Goal: Task Accomplishment & Management: Complete application form

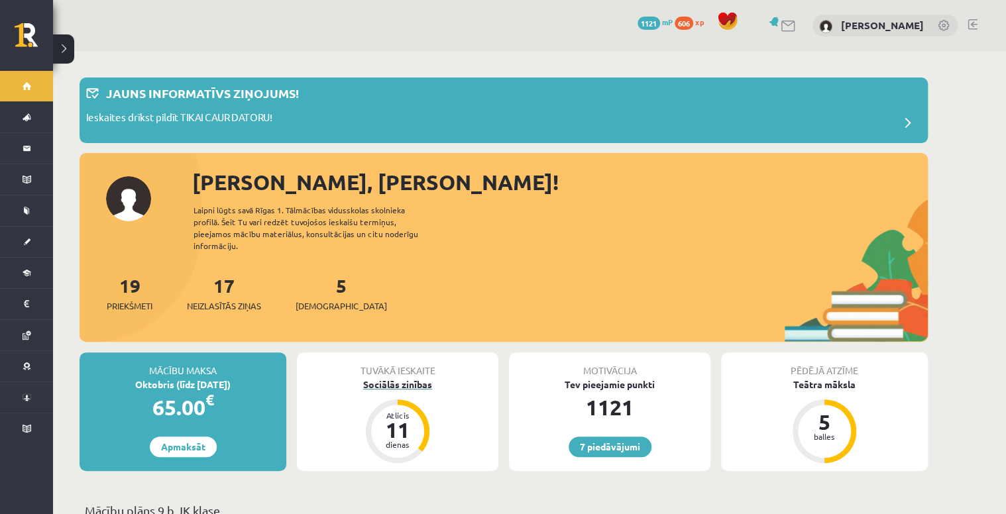
click at [395, 378] on div "Sociālās zinības" at bounding box center [397, 385] width 201 height 14
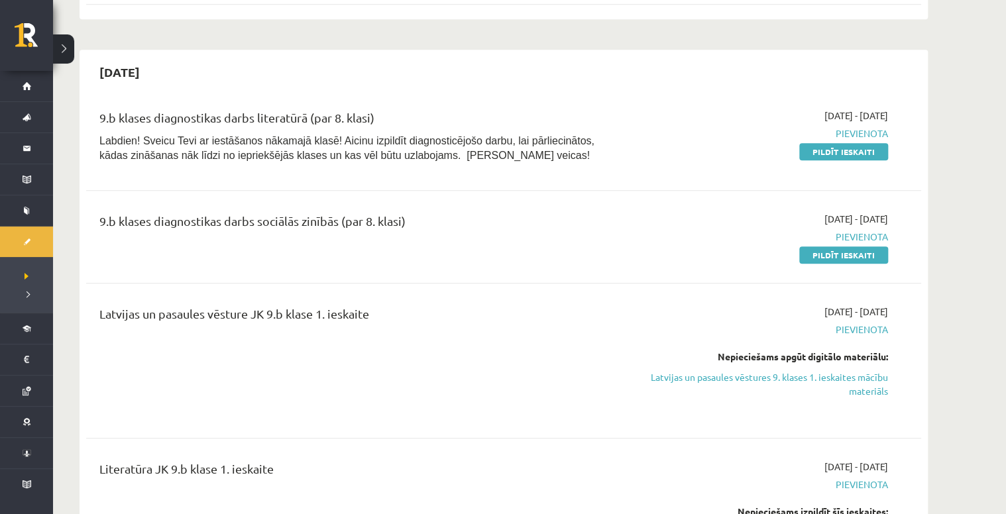
scroll to position [318, 0]
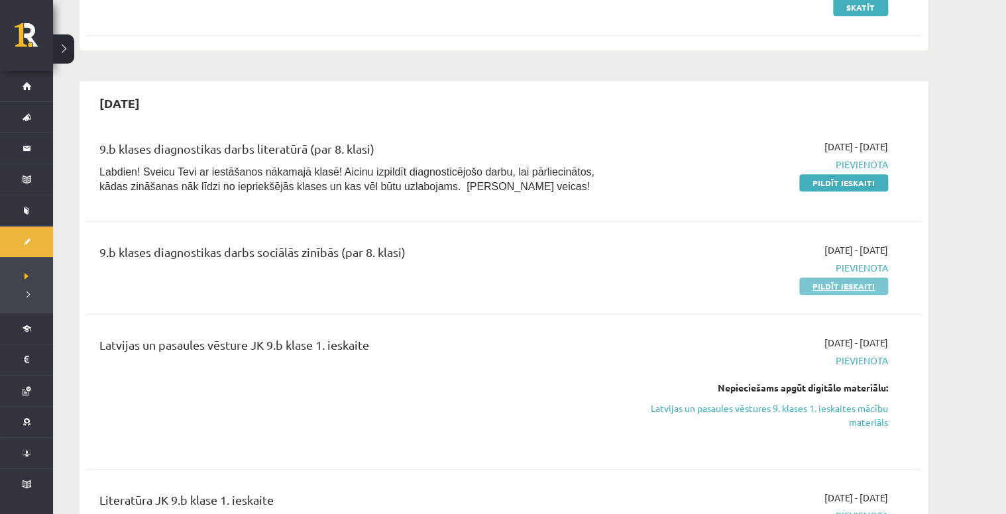
click at [839, 291] on link "Pildīt ieskaiti" at bounding box center [843, 286] width 89 height 17
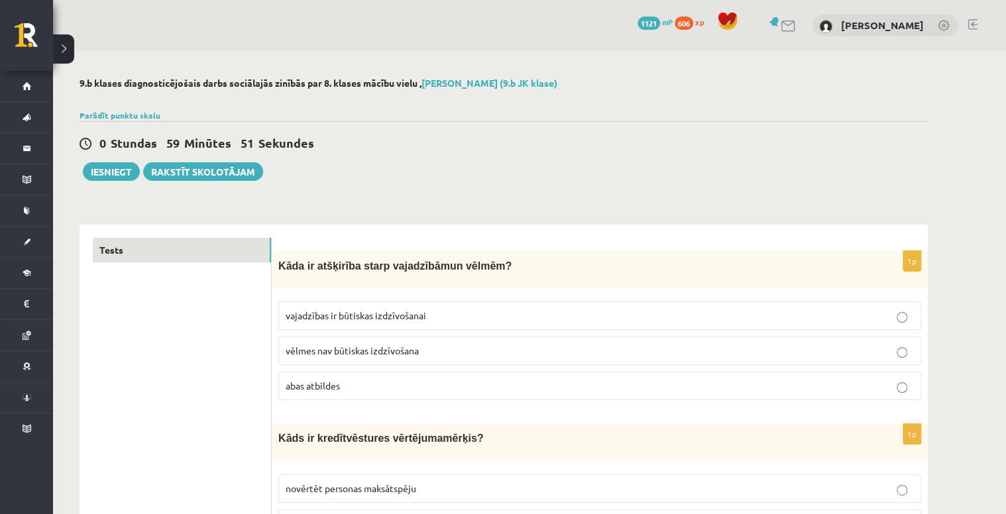
drag, startPoint x: 933, startPoint y: 323, endPoint x: 900, endPoint y: 130, distance: 195.5
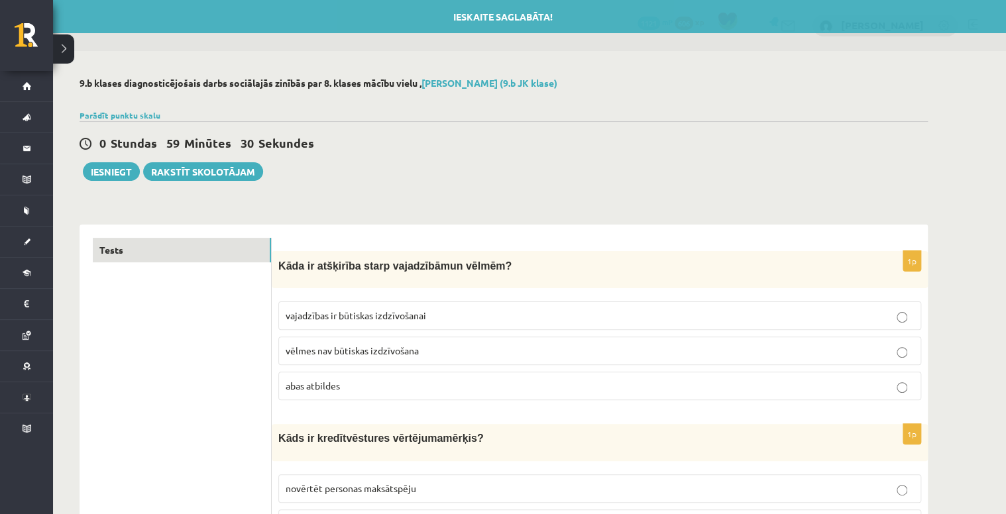
click at [348, 314] on span "vajadzības ir būtiskas izdzīvošanai" at bounding box center [356, 315] width 140 height 12
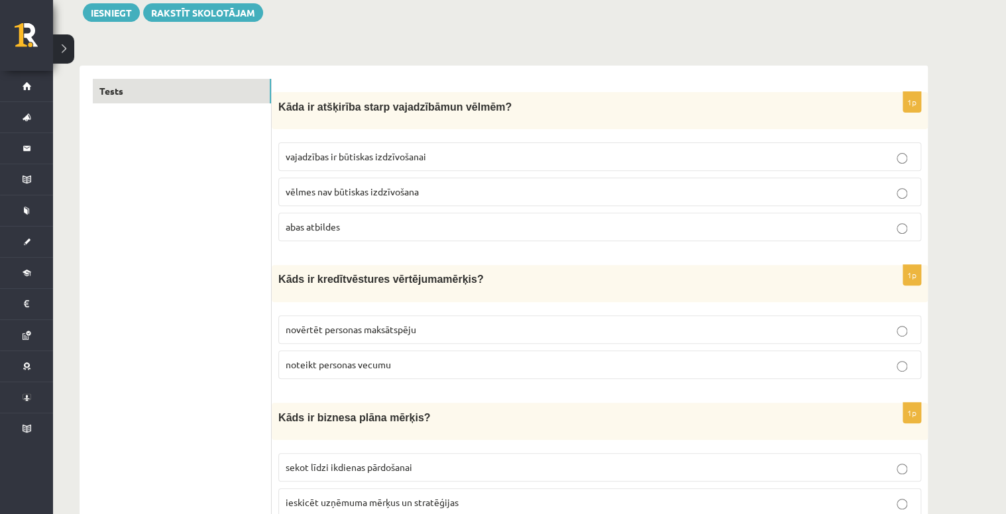
scroll to position [212, 0]
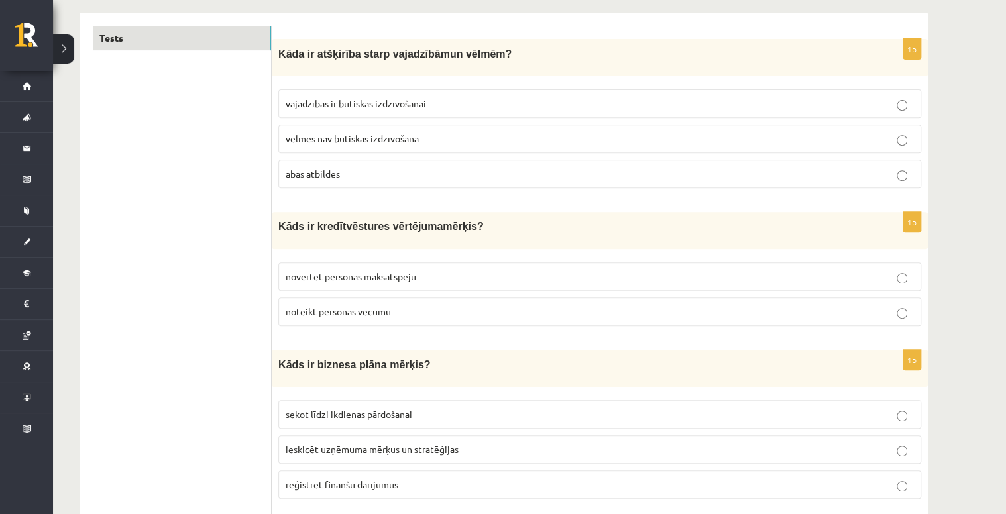
click at [384, 270] on span "novērtēt personas maksātspēju" at bounding box center [351, 276] width 131 height 12
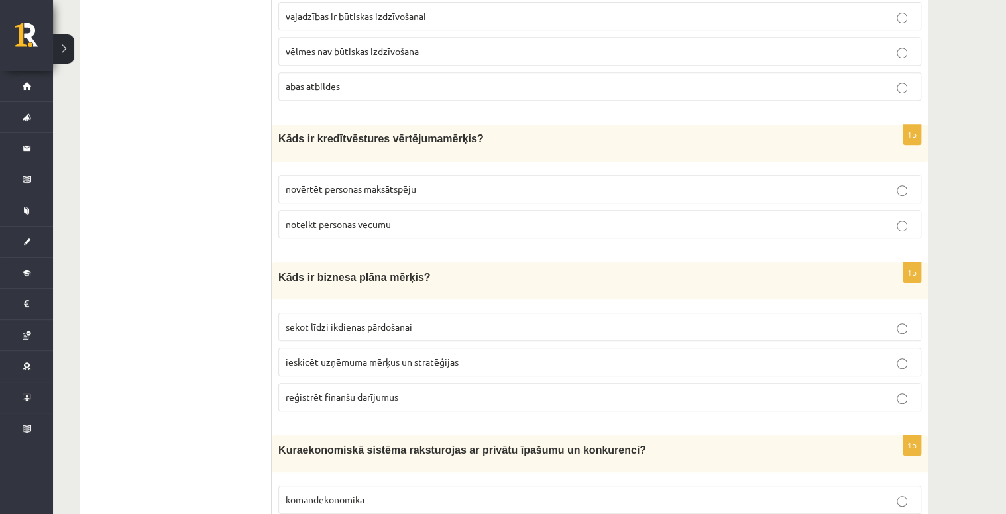
scroll to position [318, 0]
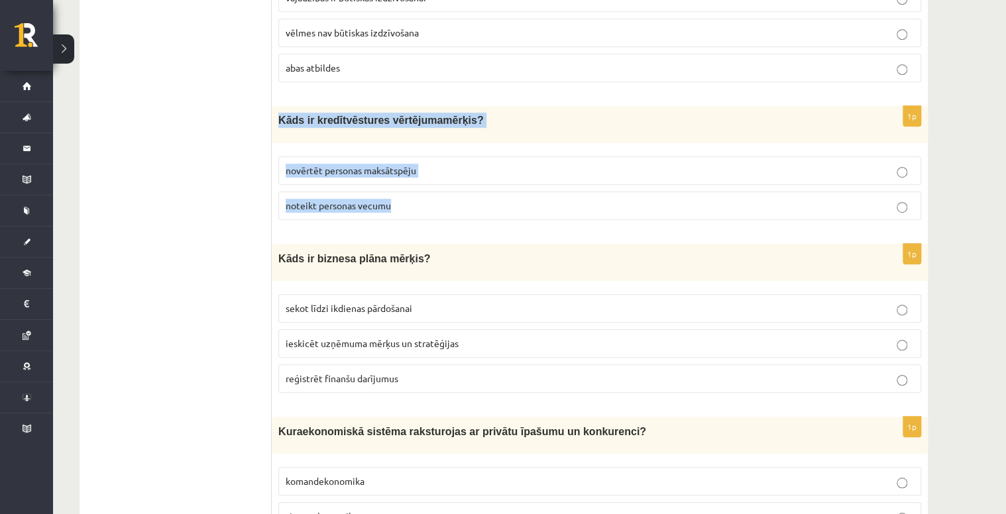
drag, startPoint x: 278, startPoint y: 112, endPoint x: 400, endPoint y: 193, distance: 146.3
click at [400, 193] on div "1p Kāds ir kredī tvēstures vērtējuma mērķis? novērtēt personas maksātspēju note…" at bounding box center [600, 168] width 656 height 124
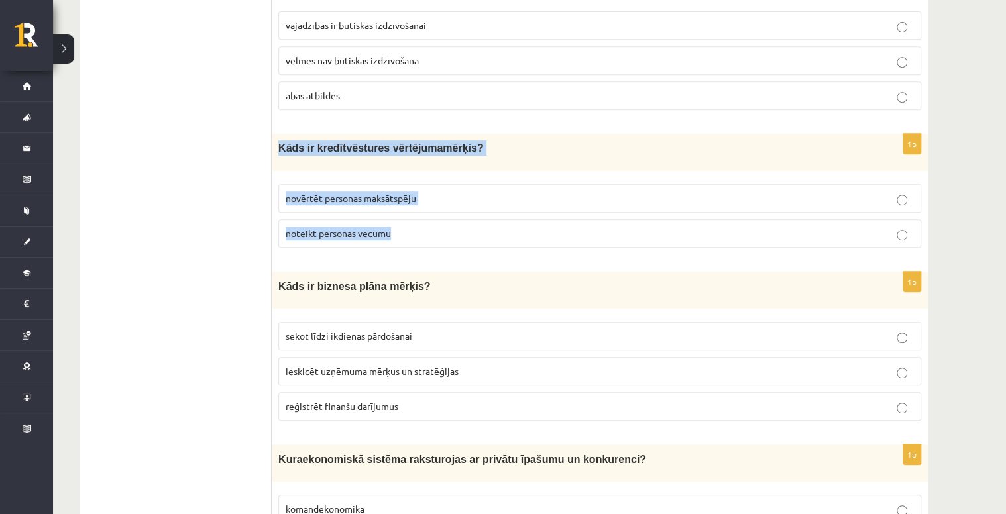
scroll to position [237, 0]
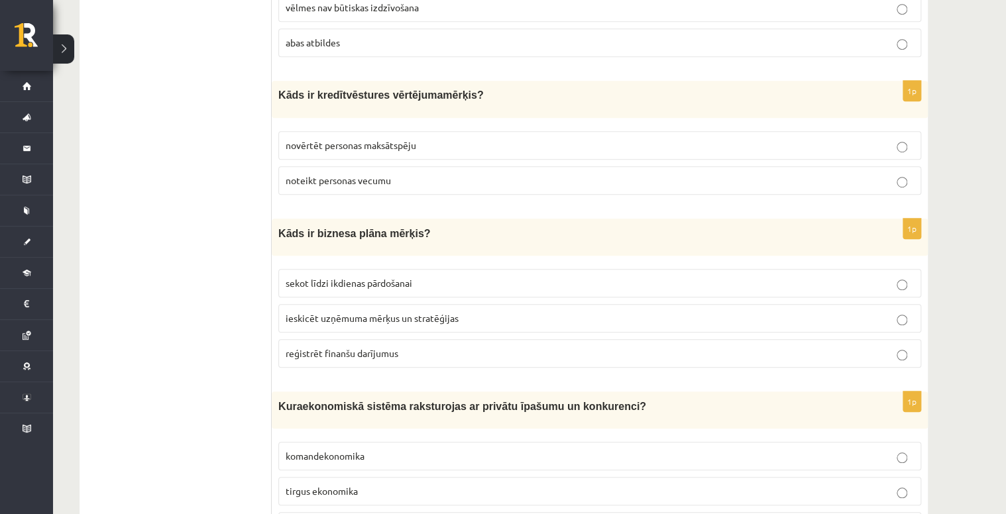
scroll to position [396, 0]
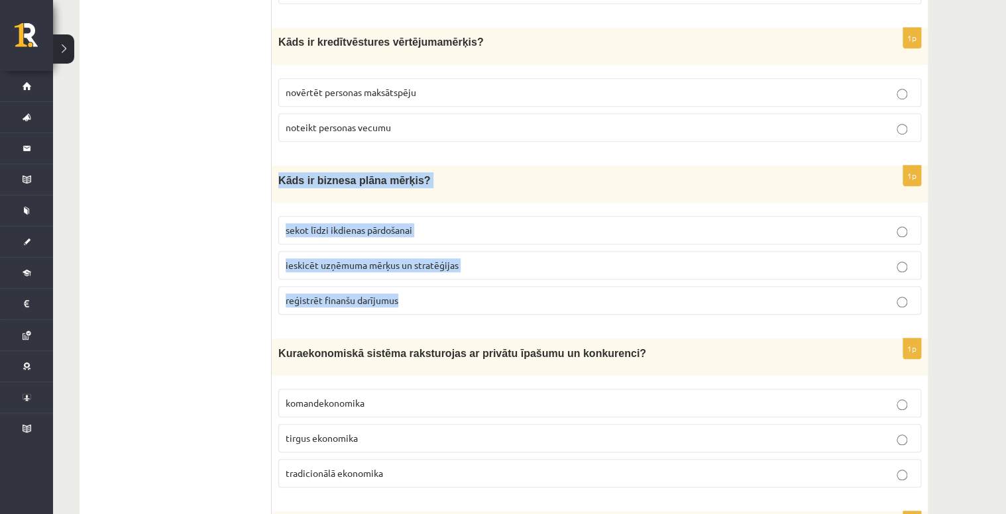
drag, startPoint x: 277, startPoint y: 179, endPoint x: 405, endPoint y: 294, distance: 172.7
click at [405, 294] on div "1p Kāds ir biznesa plāna mērķis? sekot līdzi ikdienas pārdošanai ieskicēt uzņēm…" at bounding box center [600, 246] width 656 height 160
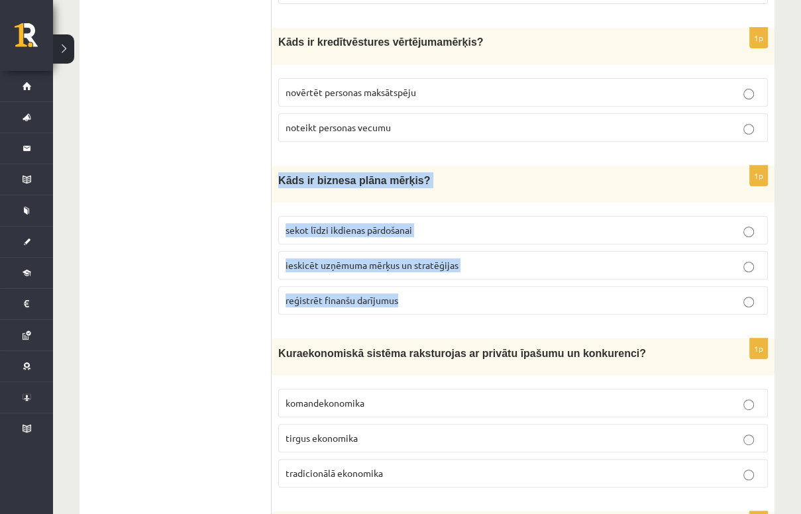
click at [468, 258] on p "ieskicēt uzņēmuma mērķus un stratēģijas" at bounding box center [523, 265] width 475 height 14
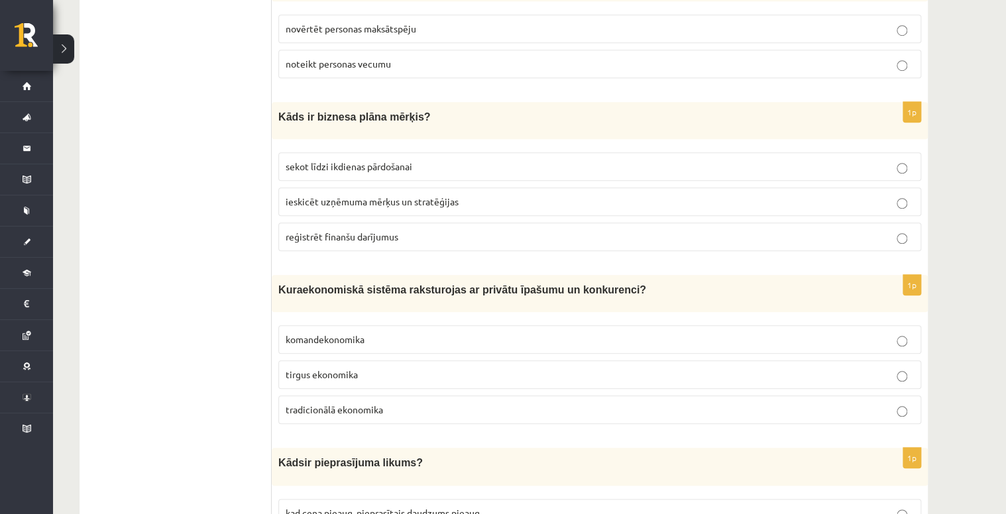
scroll to position [502, 0]
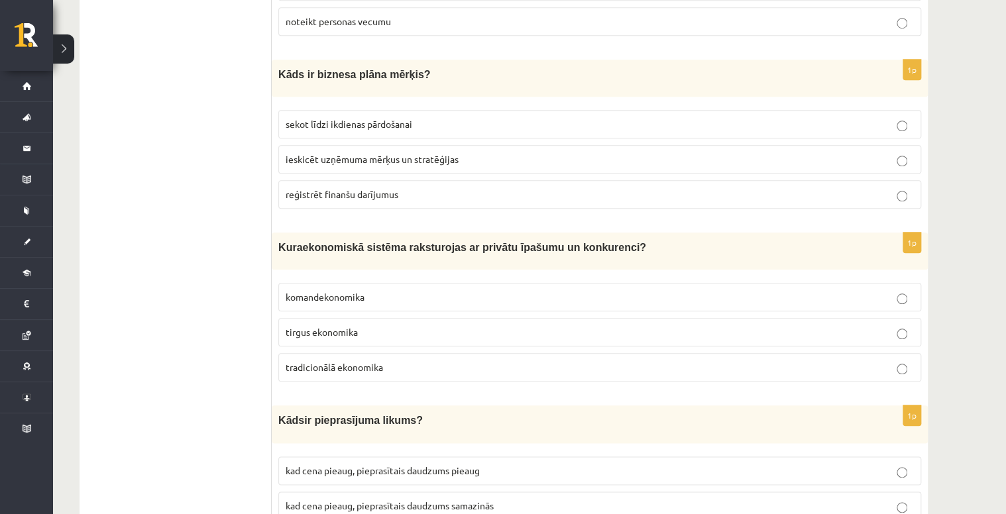
click at [323, 327] on span "tirgus ekonomika" at bounding box center [322, 332] width 72 height 12
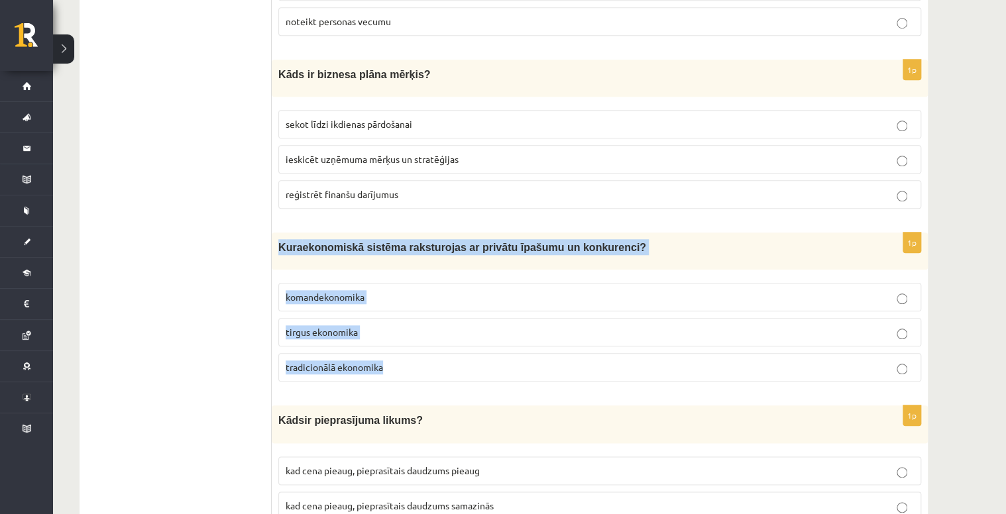
drag, startPoint x: 273, startPoint y: 237, endPoint x: 398, endPoint y: 362, distance: 176.1
click at [398, 362] on div "1p K ura ekonomiskā sistēma raksturojas ar privātu īpašumu un konkurenci? koman…" at bounding box center [600, 313] width 656 height 160
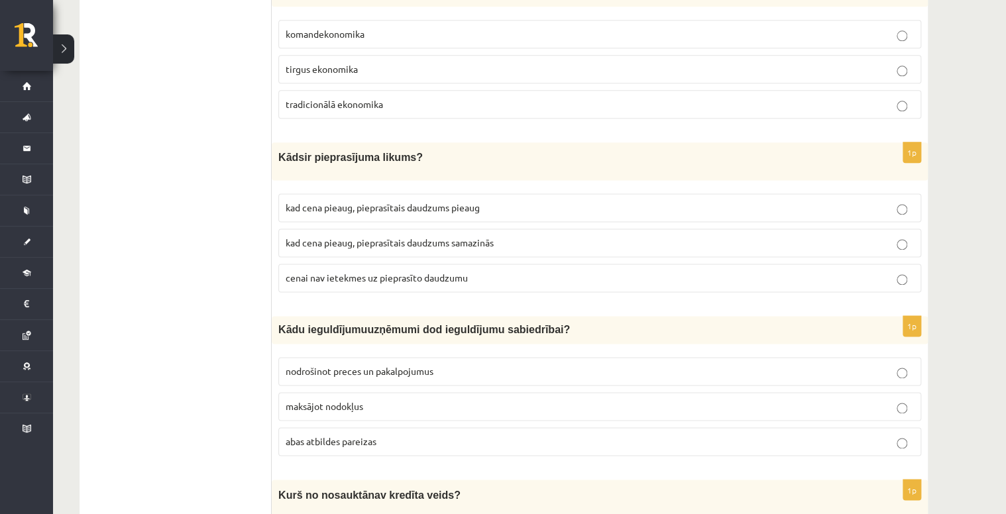
scroll to position [767, 0]
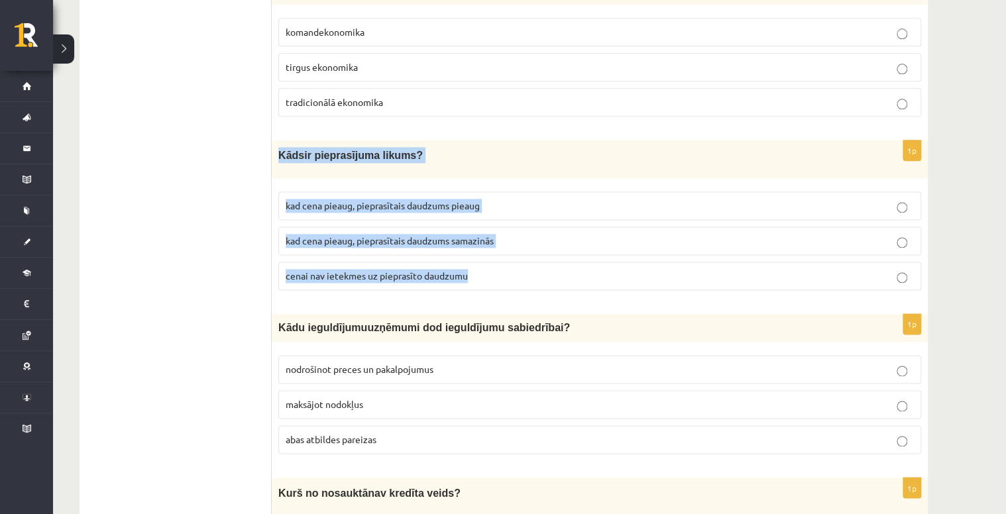
drag, startPoint x: 280, startPoint y: 148, endPoint x: 476, endPoint y: 258, distance: 224.5
click at [476, 258] on div "1p K āds ir pieprasījuma likums? kad cena pieaug, pieprasītais daudzums pieaug …" at bounding box center [600, 220] width 656 height 160
click at [645, 227] on label "kad cena pieaug, pieprasītais daudzums samazinās" at bounding box center [599, 241] width 643 height 28
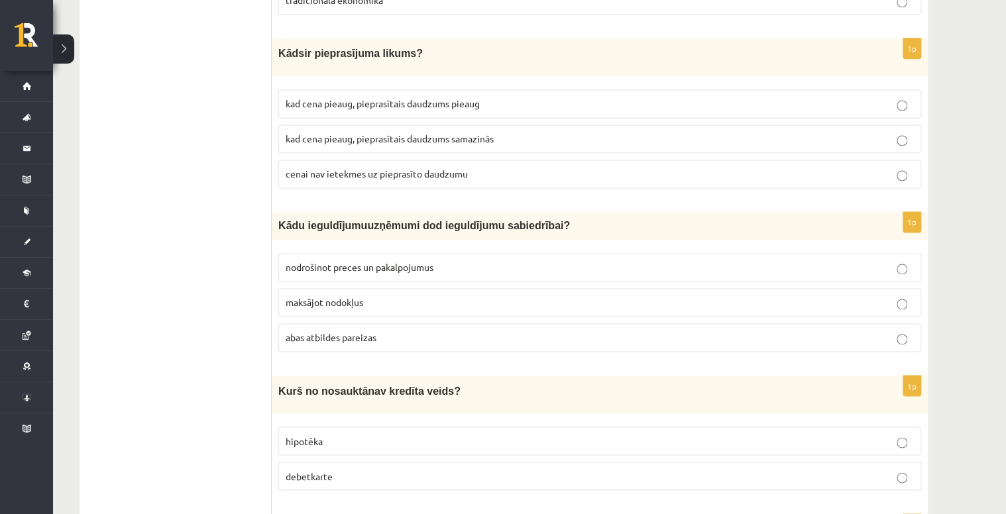
scroll to position [873, 0]
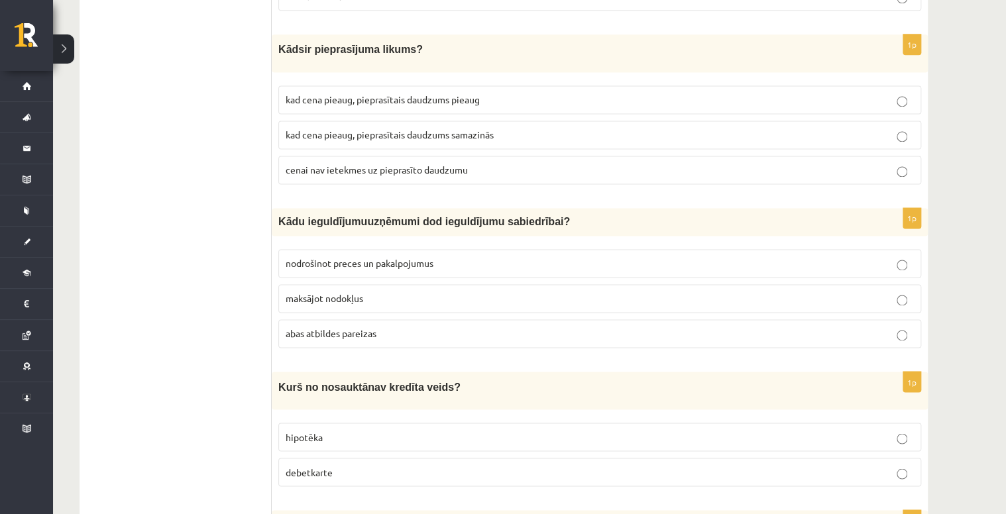
click at [384, 327] on p "abas atbildes pareizas" at bounding box center [600, 334] width 628 height 14
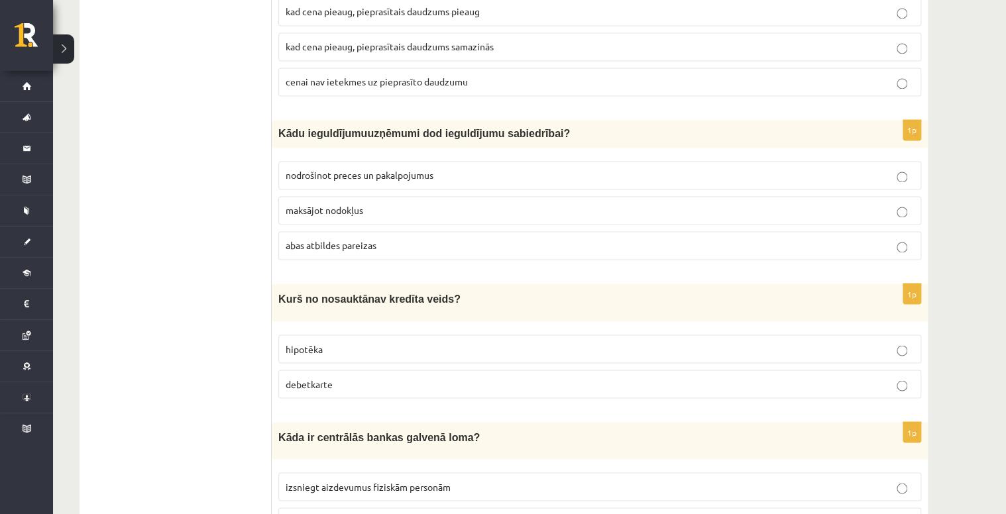
scroll to position [979, 0]
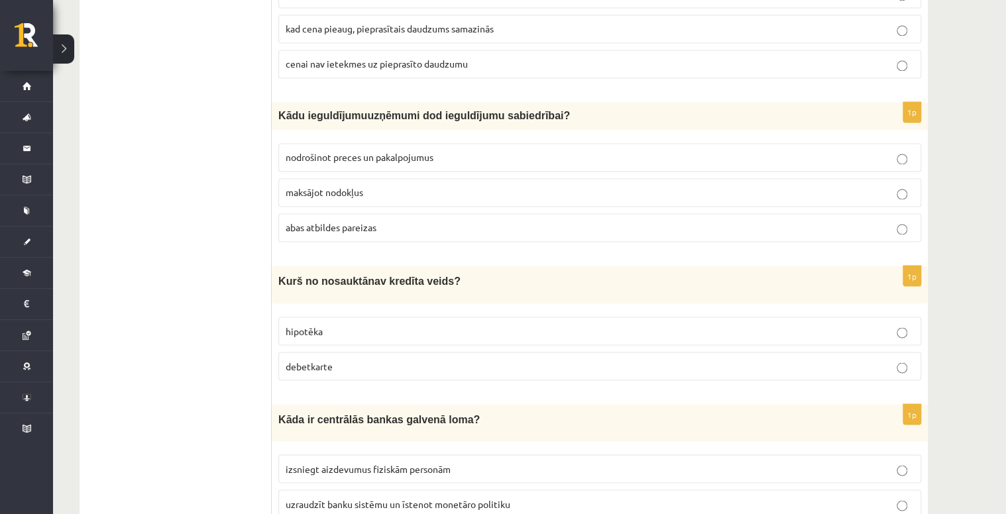
click at [301, 325] on span "hipotēka" at bounding box center [304, 331] width 37 height 12
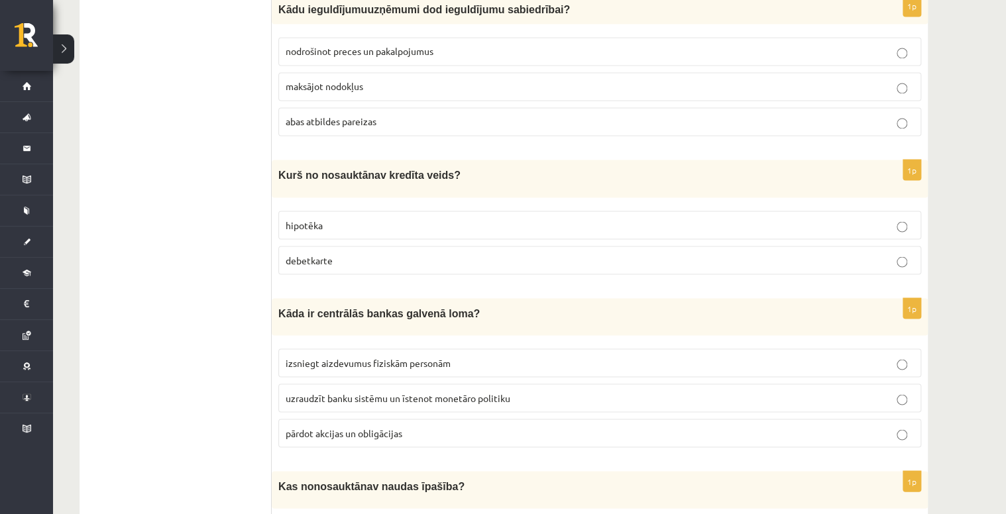
scroll to position [1138, 0]
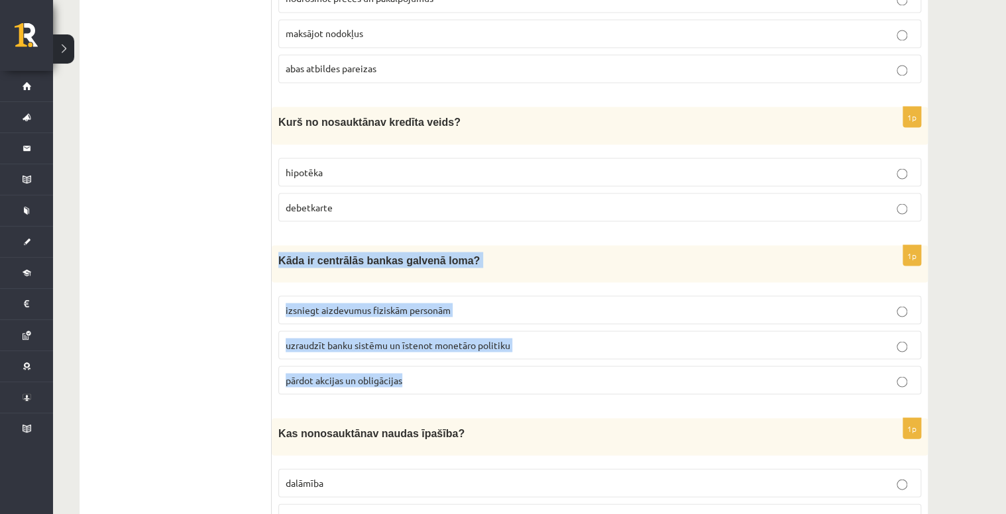
drag, startPoint x: 276, startPoint y: 242, endPoint x: 417, endPoint y: 356, distance: 180.9
click at [417, 356] on div "1p Kāda ir centrālās bankas galvenā loma? izsniegt aizdevumus fiziskām personām…" at bounding box center [600, 325] width 656 height 160
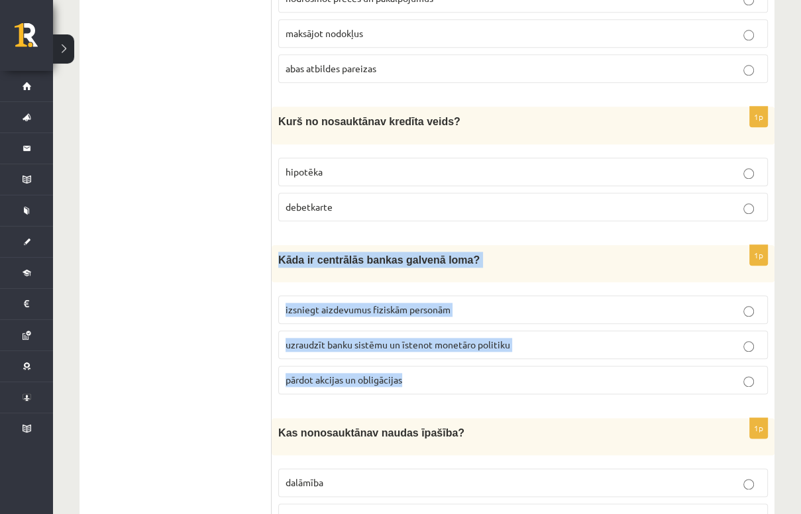
click at [451, 339] on span "uzraudzīt banku sistēmu un īstenot monetāro politiku" at bounding box center [398, 345] width 225 height 12
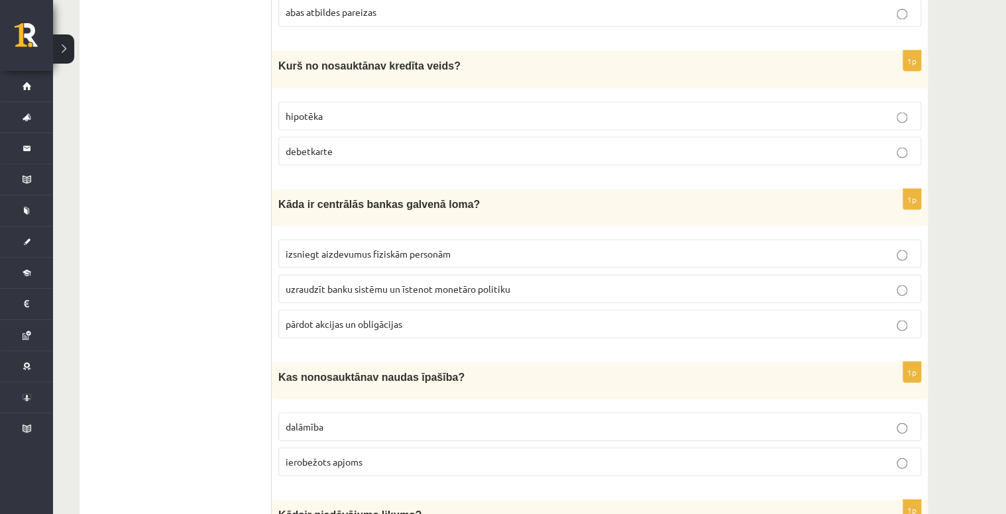
scroll to position [1244, 0]
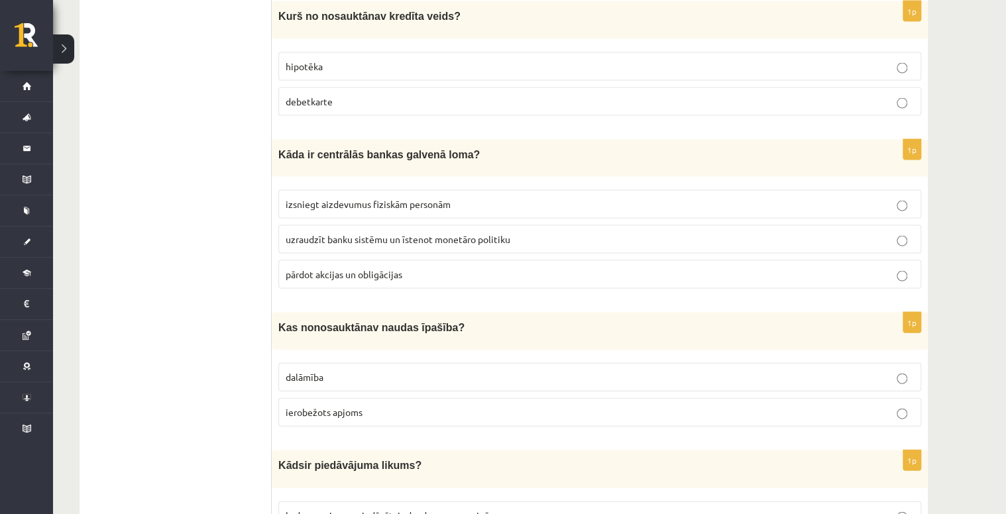
click at [331, 370] on p "dalāmība" at bounding box center [600, 377] width 628 height 14
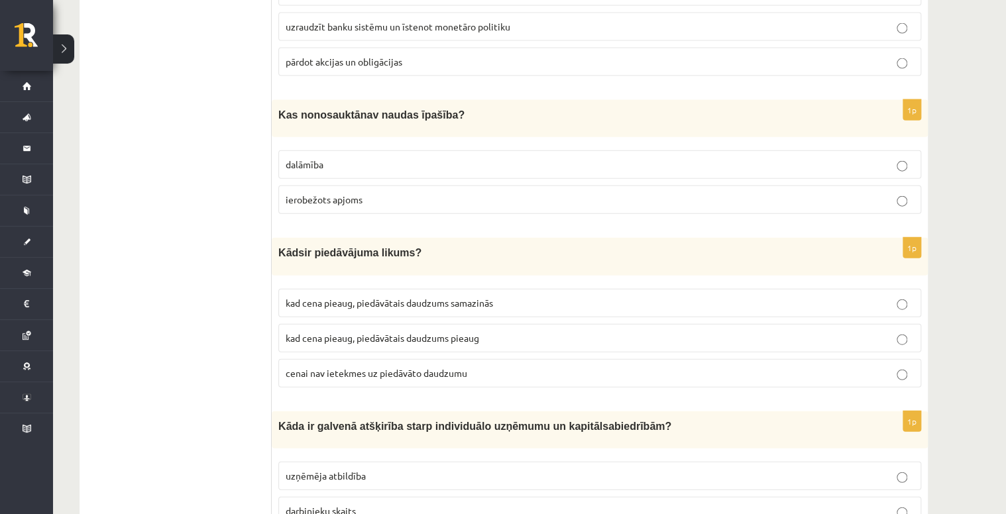
scroll to position [1509, 0]
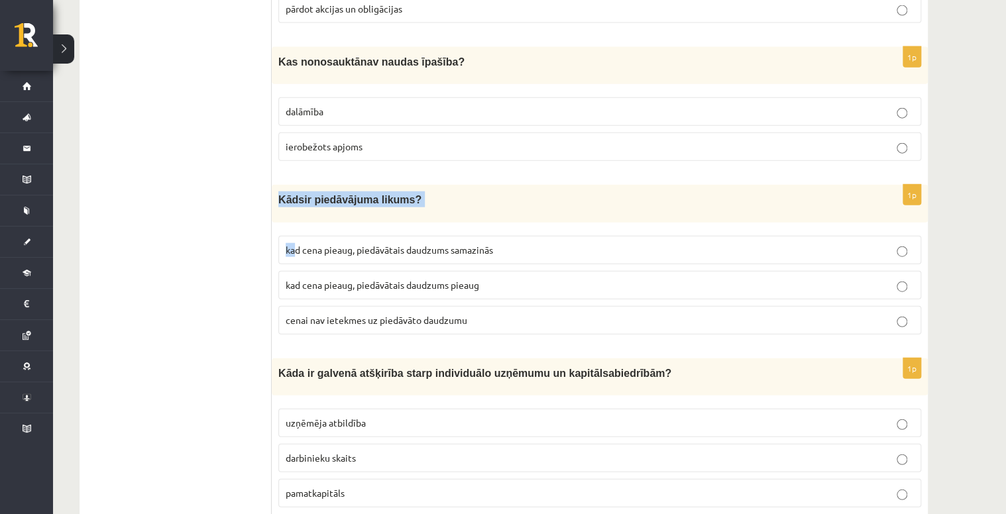
drag, startPoint x: 278, startPoint y: 183, endPoint x: 294, endPoint y: 222, distance: 42.2
click at [294, 222] on div "1p K āds ir piedāvājuma likums? kad cena pieaug, piedāvātais daudzums samazinās…" at bounding box center [600, 265] width 656 height 160
drag, startPoint x: 294, startPoint y: 222, endPoint x: 276, endPoint y: 235, distance: 22.8
click at [276, 235] on div "1p K āds ir piedāvājuma likums? kad cena pieaug, piedāvātais daudzums samazinās…" at bounding box center [600, 265] width 656 height 160
click at [329, 244] on span "kad cena pieaug, piedāvātais daudzums samazinās" at bounding box center [389, 250] width 207 height 12
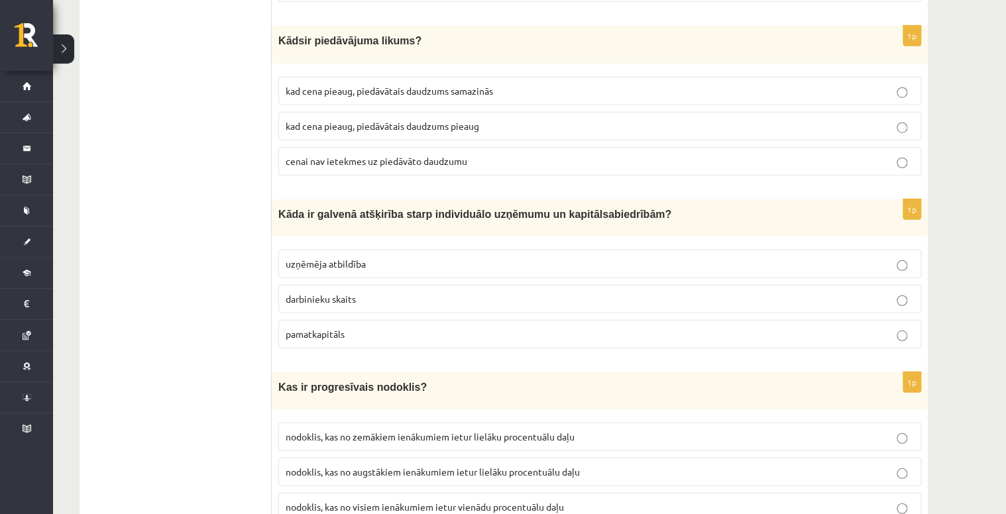
scroll to position [1721, 0]
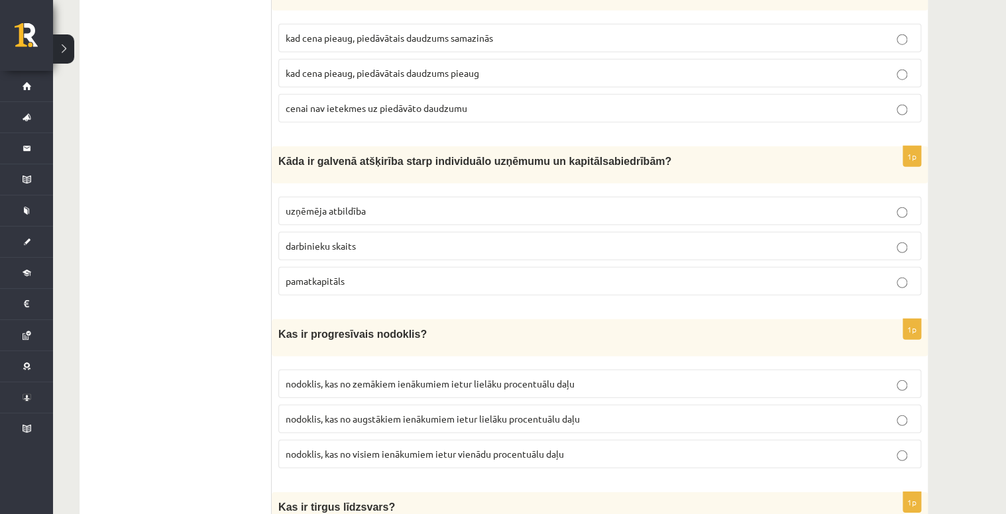
click at [319, 275] on span "pamatkapitāls" at bounding box center [315, 281] width 59 height 12
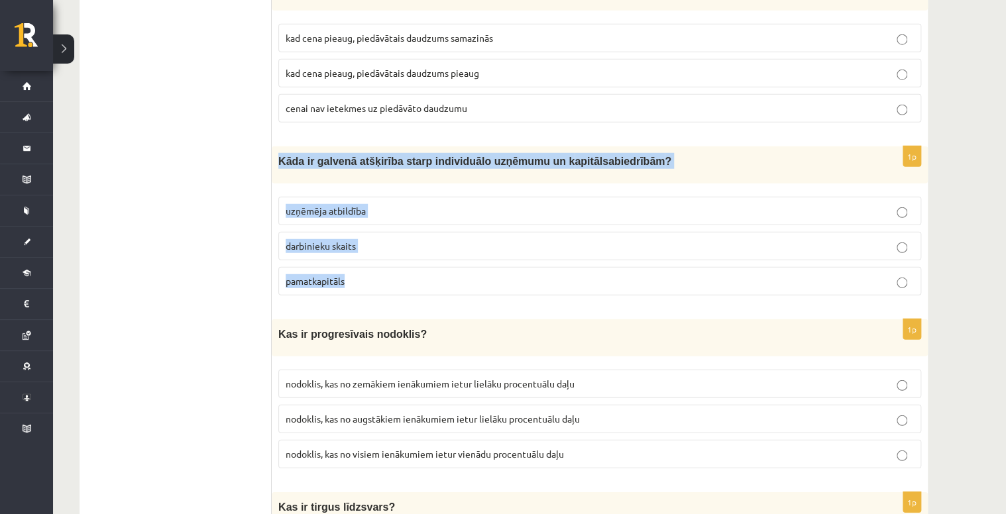
drag, startPoint x: 278, startPoint y: 140, endPoint x: 378, endPoint y: 262, distance: 157.7
click at [378, 262] on div "1p Kāda ir galvenā atšķirība starp individuālo uzņēmumu un k apitālsabiedrībām …" at bounding box center [600, 226] width 656 height 160
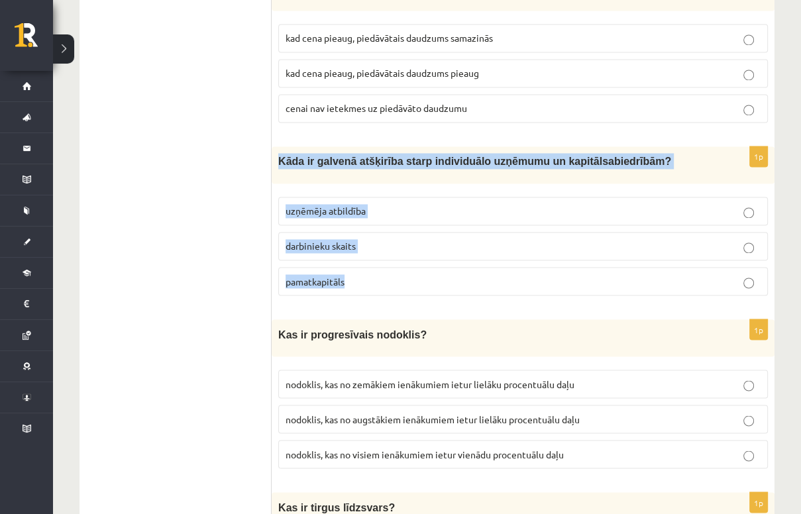
click at [403, 204] on p "uzņēmēja atbildība" at bounding box center [523, 211] width 475 height 14
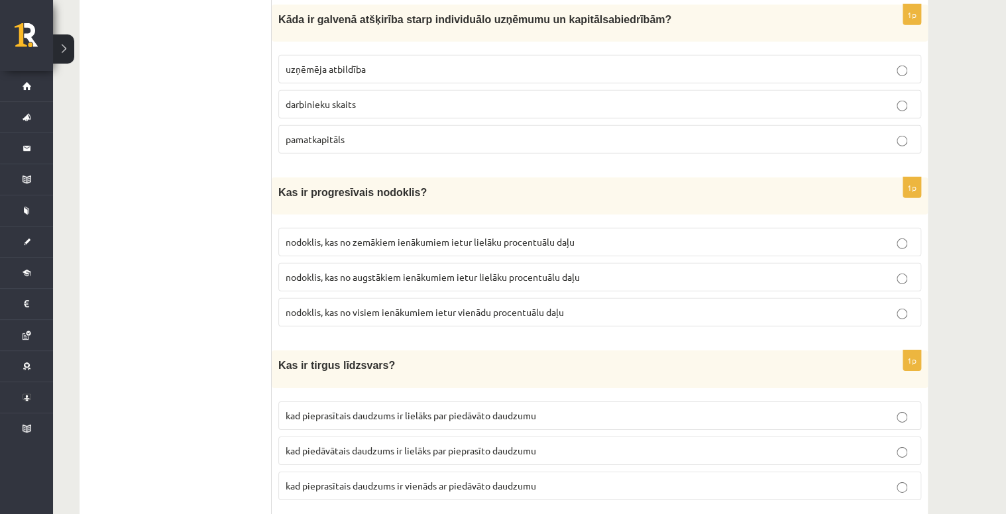
scroll to position [1880, 0]
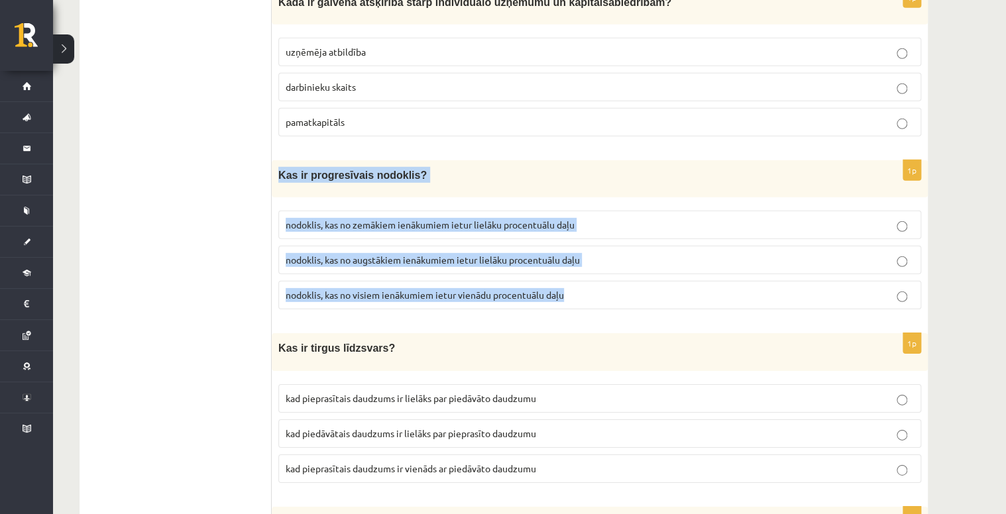
drag, startPoint x: 278, startPoint y: 154, endPoint x: 589, endPoint y: 280, distance: 335.9
click at [589, 280] on div "1p Kas ir progresīvais nodoklis? nodoklis, kas no zemākiem ienākumiem ietur lie…" at bounding box center [600, 240] width 656 height 160
click at [523, 254] on span "nodoklis, kas no augstākiem ienākumiem ietur lielāku procentuālu daļu" at bounding box center [433, 260] width 294 height 12
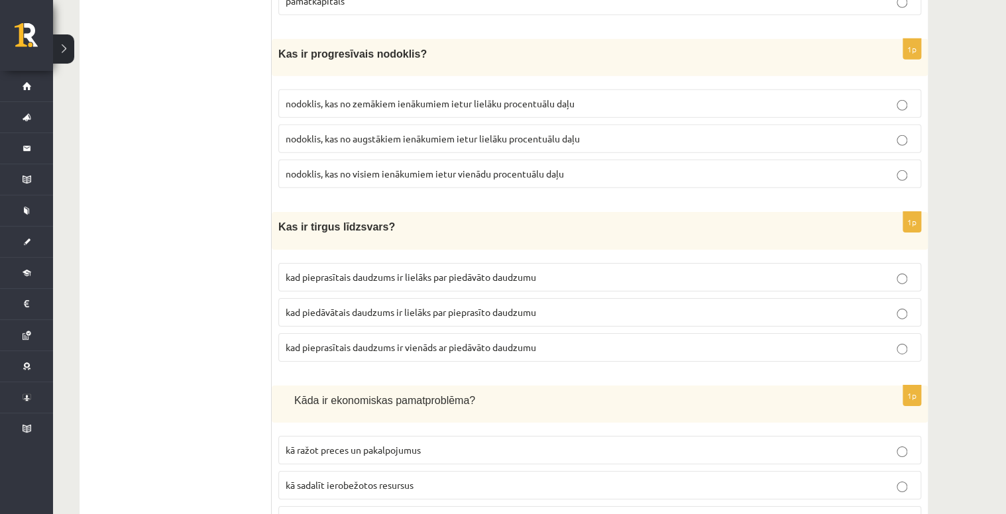
scroll to position [2039, 0]
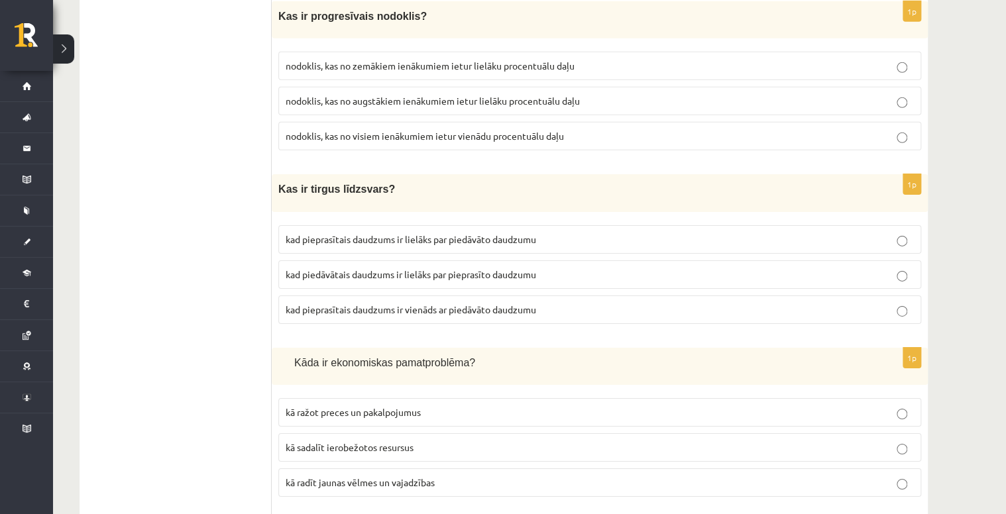
click at [382, 303] on span "kad pieprasītais daudzums ir vienāds ar piedāvāto daudzumu" at bounding box center [411, 309] width 250 height 12
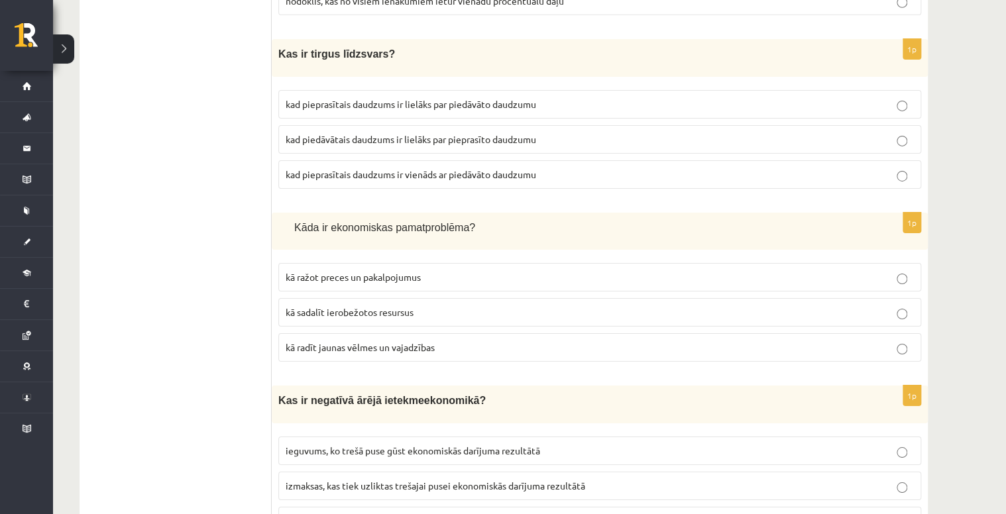
scroll to position [2198, 0]
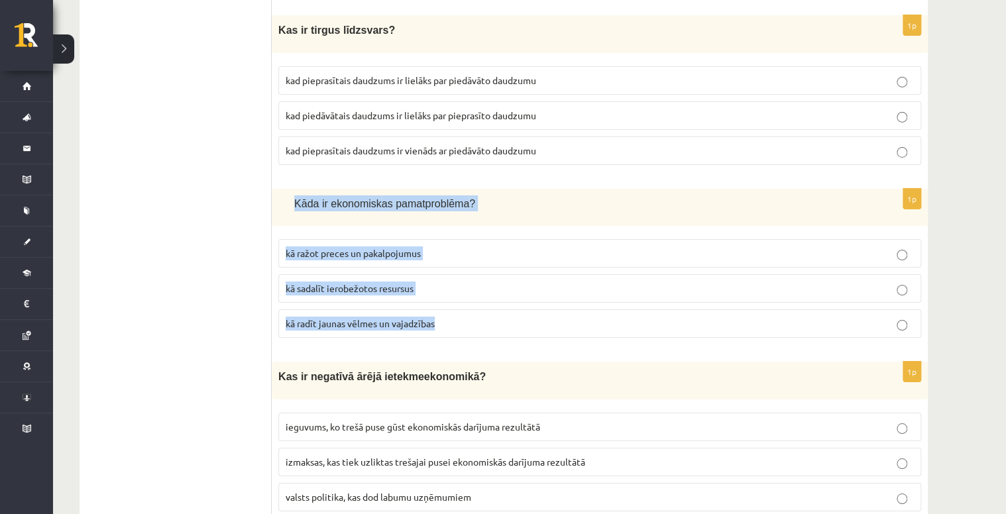
drag, startPoint x: 289, startPoint y: 170, endPoint x: 456, endPoint y: 294, distance: 207.9
click at [456, 294] on div "1p Kāda ir ekonomisk as pamatproblēma ? kā ražot preces un pakalpojumus kā sada…" at bounding box center [600, 269] width 656 height 160
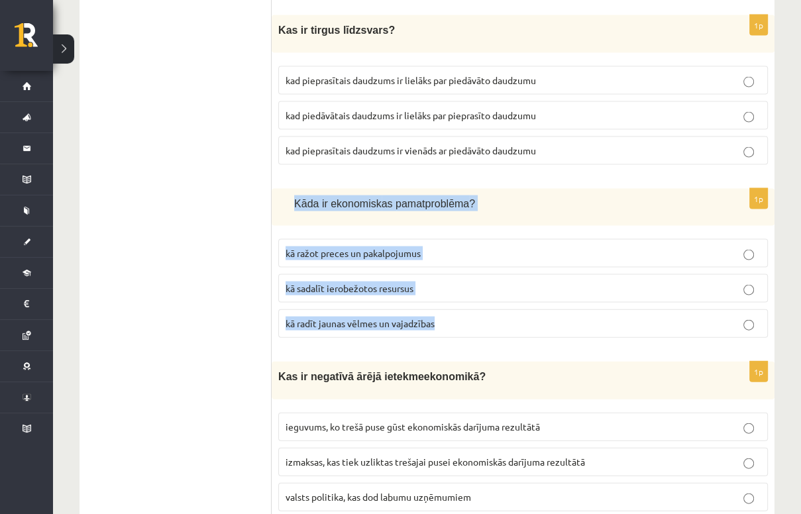
click at [462, 282] on p "kā sadalīt ierobežotos resursus" at bounding box center [523, 289] width 475 height 14
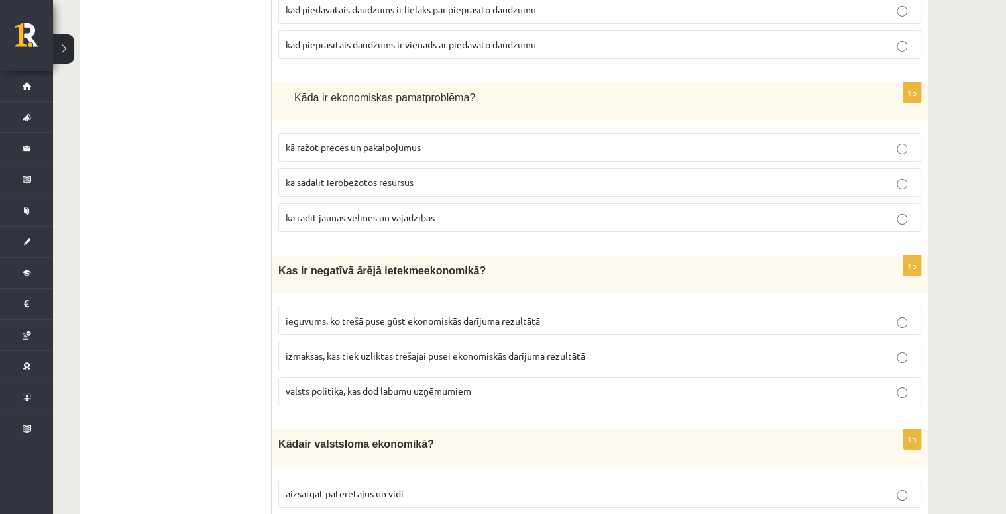
scroll to position [2357, 0]
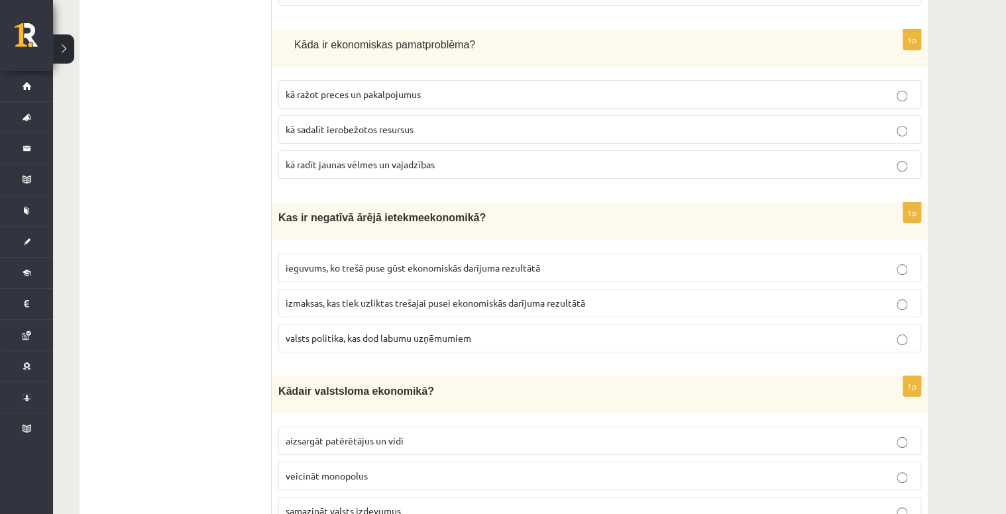
click at [303, 297] on span "izmaksas, kas tiek uzliktas trešajai pusei ekonomiskās darījuma rezultātā" at bounding box center [435, 303] width 299 height 12
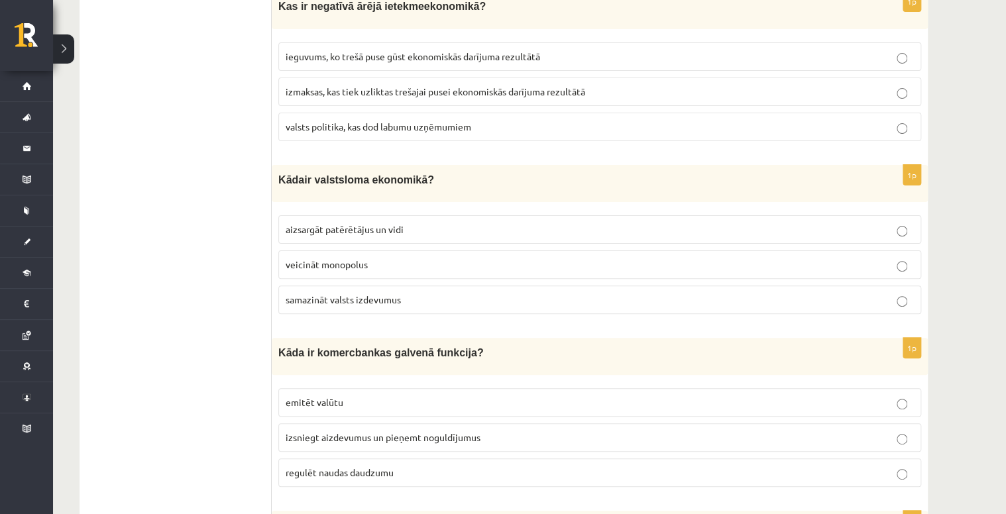
scroll to position [2569, 0]
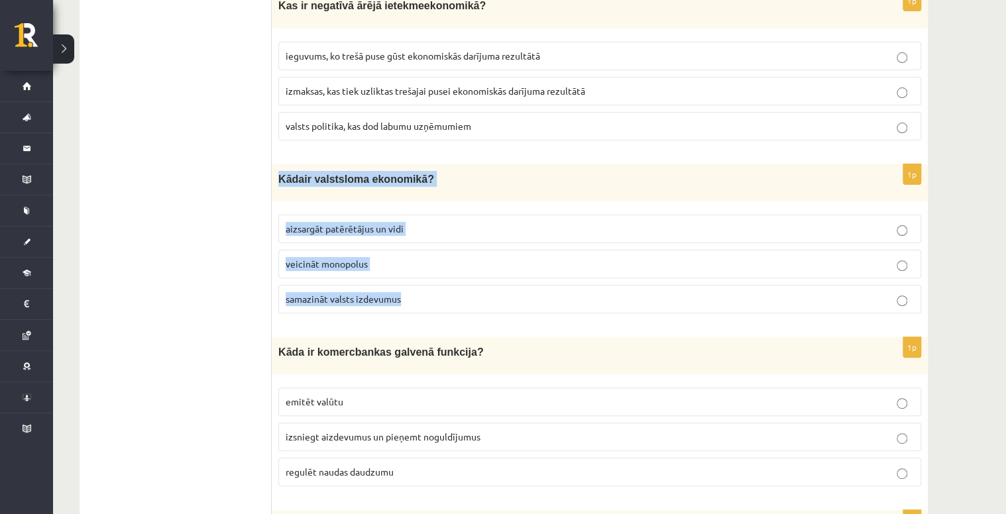
drag, startPoint x: 274, startPoint y: 149, endPoint x: 437, endPoint y: 254, distance: 193.7
click at [437, 254] on div "1p Kād a ir valsts loma ekonomikā ? aizsargāt patērētājus un vidi veicināt mono…" at bounding box center [600, 244] width 656 height 160
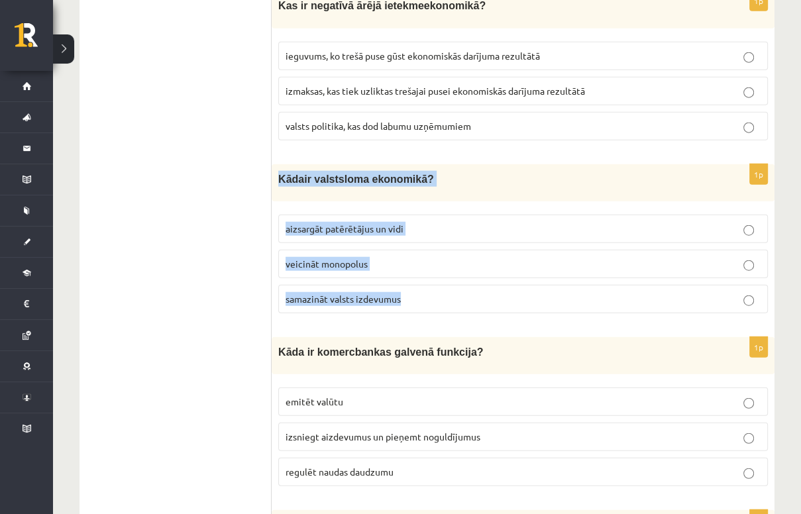
click at [456, 222] on p "aizsargāt patērētājus un vidi" at bounding box center [523, 229] width 475 height 14
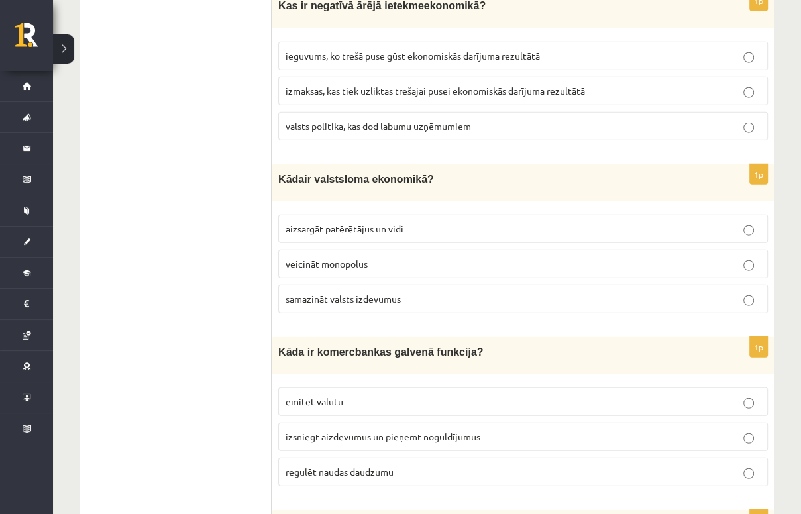
click at [111, 237] on ul "Tests" at bounding box center [182, 169] width 179 height 5001
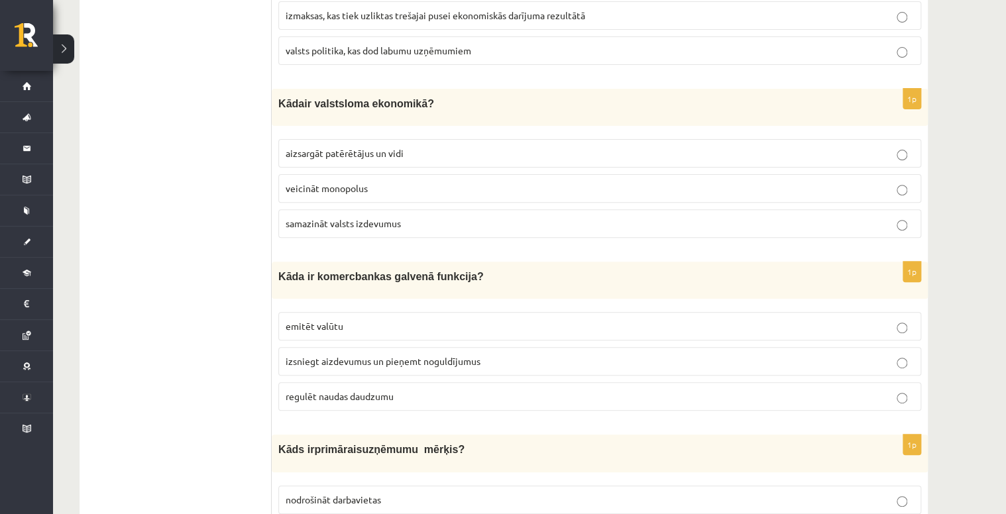
scroll to position [2675, 0]
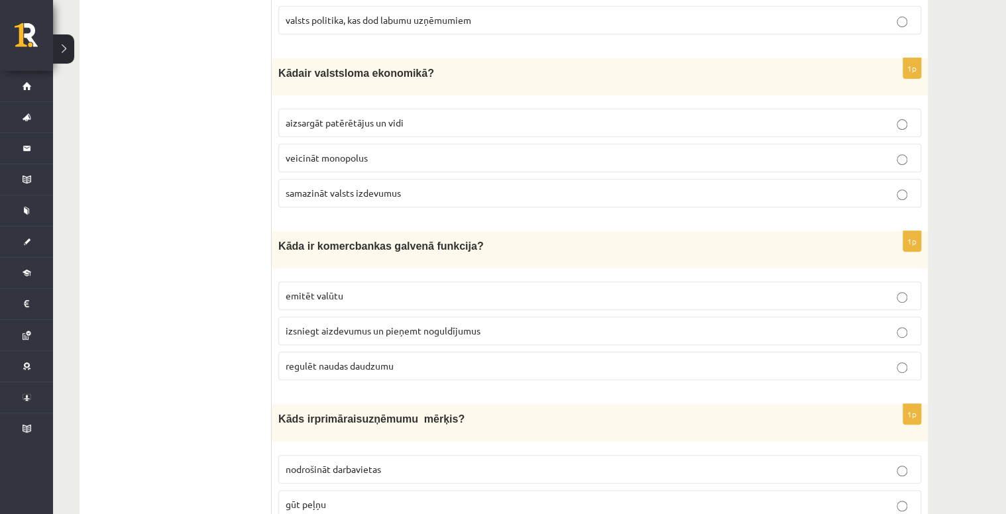
click at [387, 325] on span "izsniegt aizdevumus un pieņemt noguldījumus" at bounding box center [383, 331] width 195 height 12
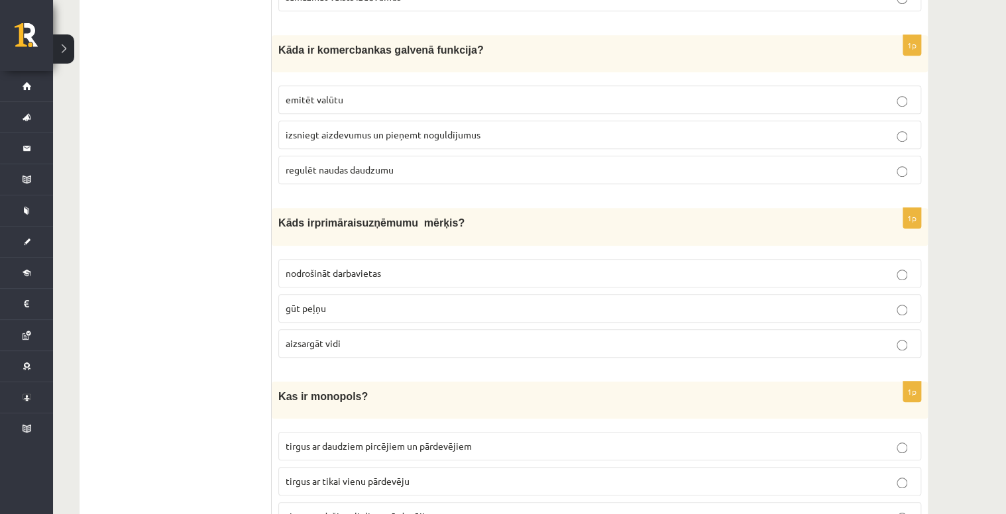
scroll to position [2887, 0]
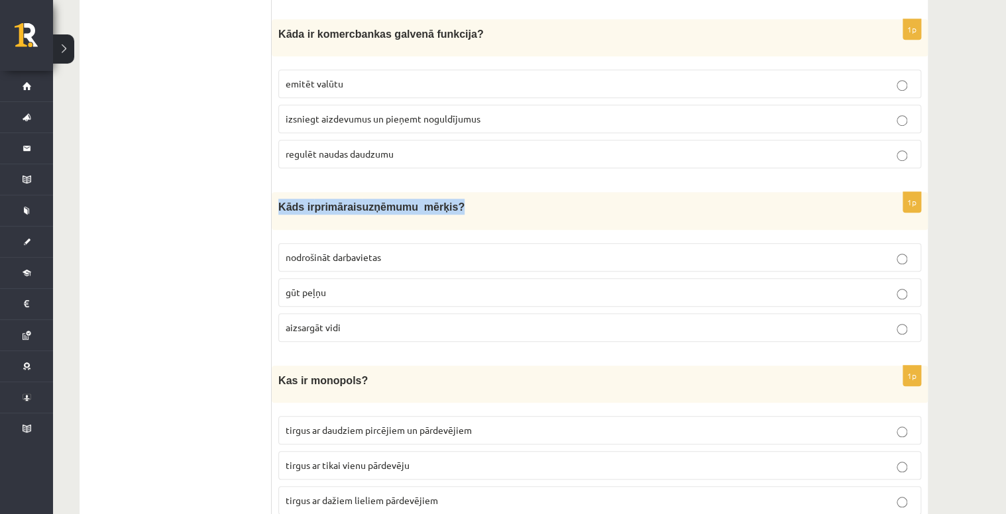
click at [278, 215] on div "1p Kāds ir primārais uzņēmumu mērķis? nodrošināt darbavietas gūt peļņu aizsargā…" at bounding box center [600, 272] width 656 height 160
drag, startPoint x: 278, startPoint y: 215, endPoint x: 351, endPoint y: 195, distance: 75.5
click at [351, 195] on div "Kāds ir primārais uzņēmumu mērķis?" at bounding box center [600, 210] width 656 height 37
click at [323, 243] on label "nodrošināt darbavietas" at bounding box center [599, 257] width 643 height 28
drag, startPoint x: 274, startPoint y: 172, endPoint x: 356, endPoint y: 286, distance: 140.5
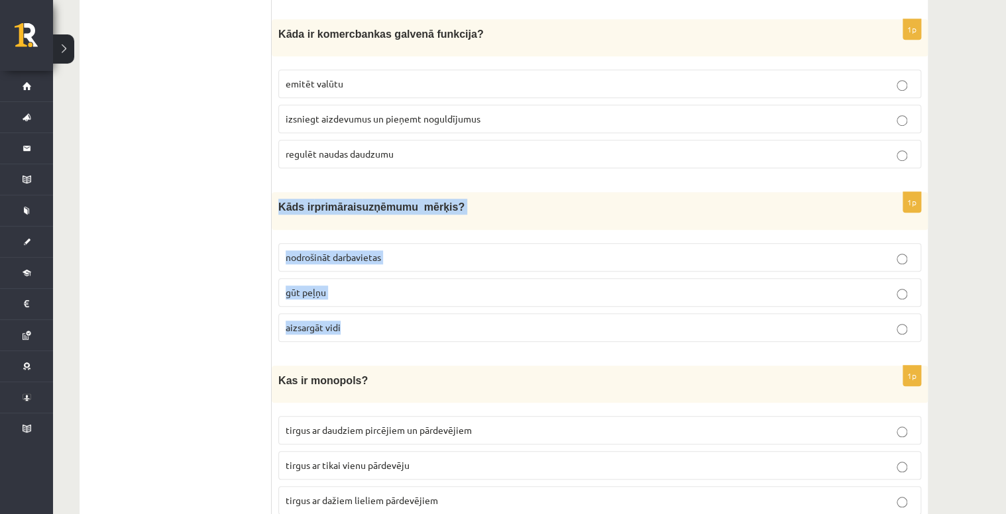
click at [356, 286] on div "1p Kāds ir primārais uzņēmumu mērķis? nodrošināt darbavietas gūt peļņu aizsargā…" at bounding box center [600, 272] width 656 height 160
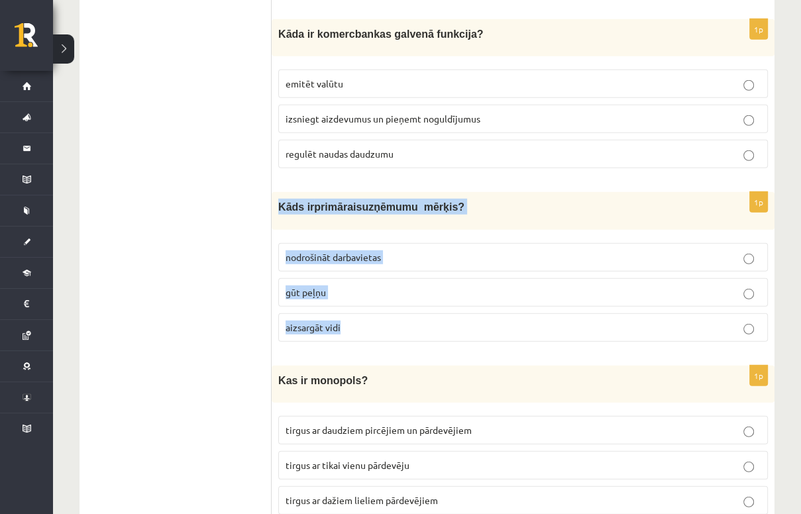
click at [429, 286] on p "gūt peļņu" at bounding box center [523, 293] width 475 height 14
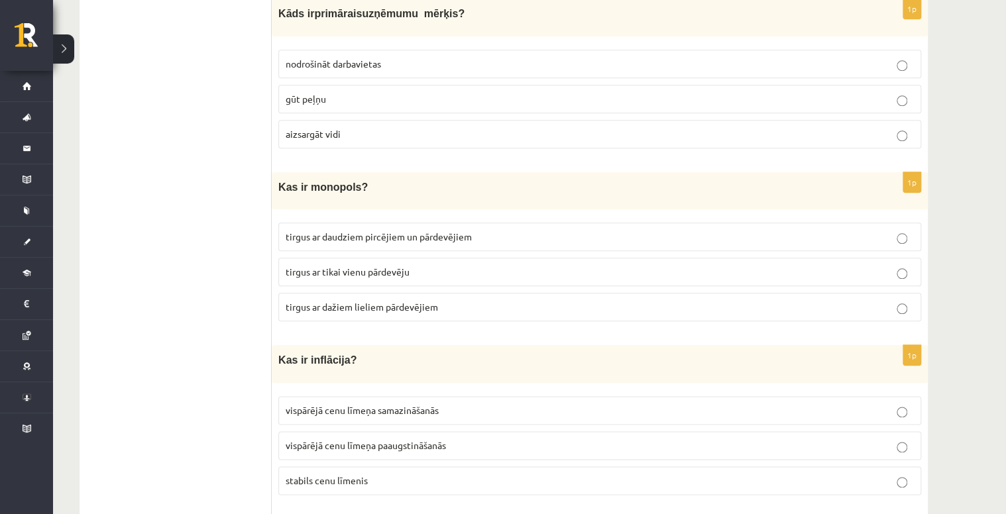
scroll to position [3099, 0]
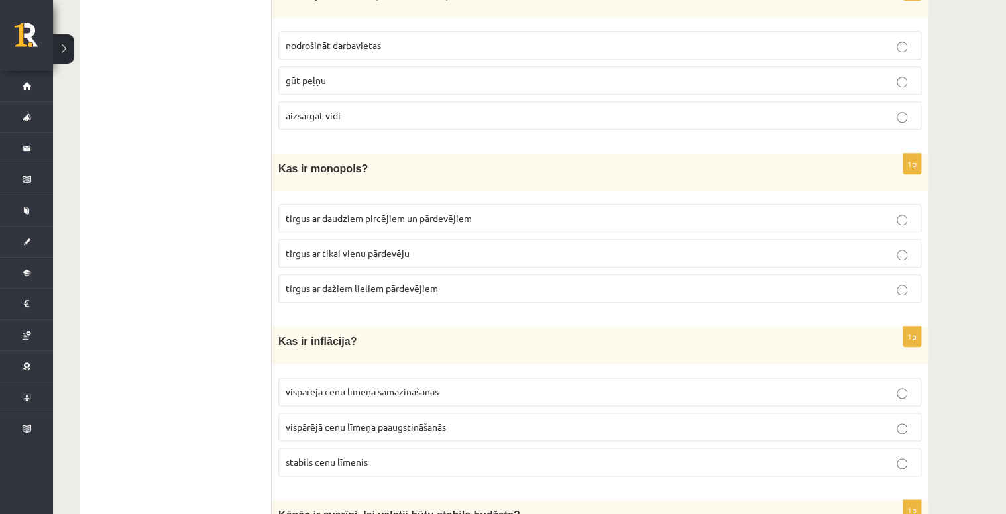
click at [403, 212] on span "tirgus ar daudziem pircējiem un pārdevējiem" at bounding box center [379, 218] width 186 height 12
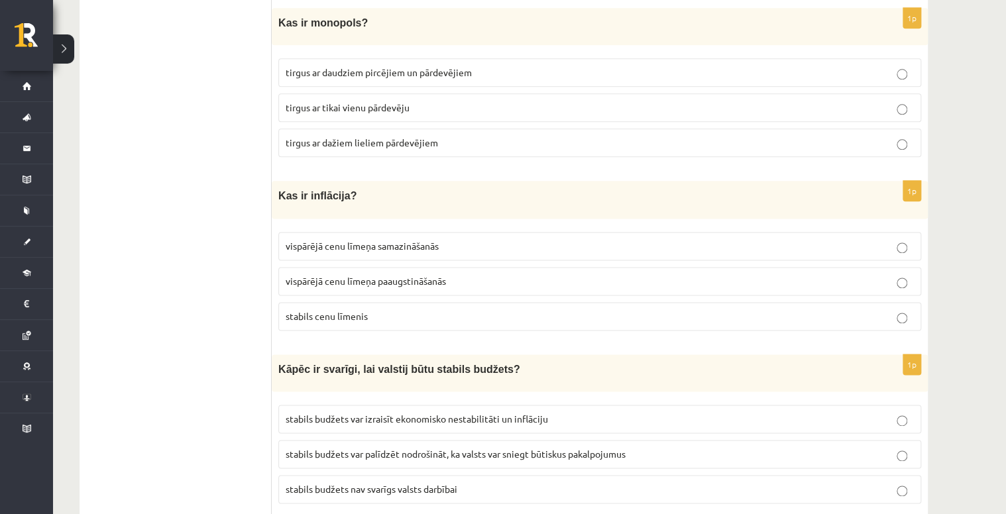
scroll to position [3311, 0]
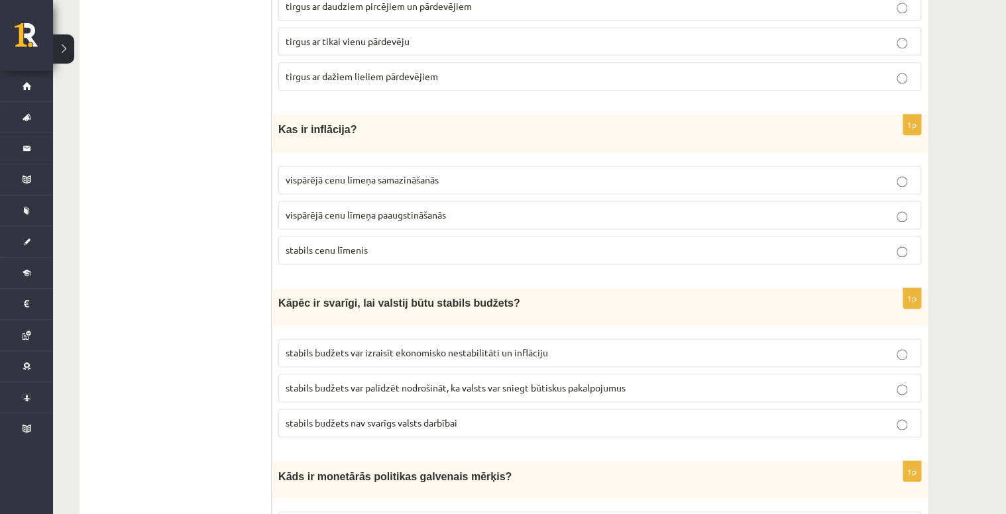
click at [358, 209] on span "vispārējā cenu līmeņa paaugstināšanās" at bounding box center [366, 215] width 160 height 12
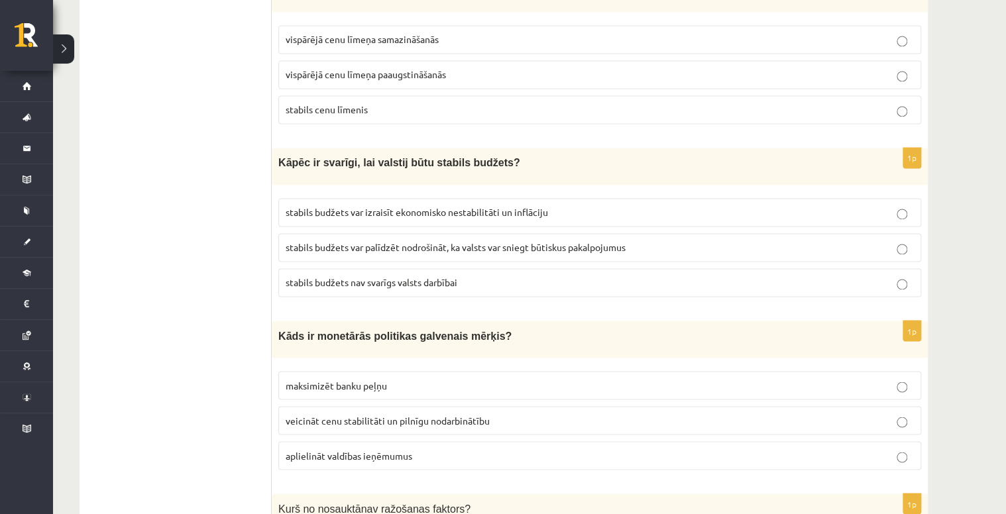
scroll to position [3470, 0]
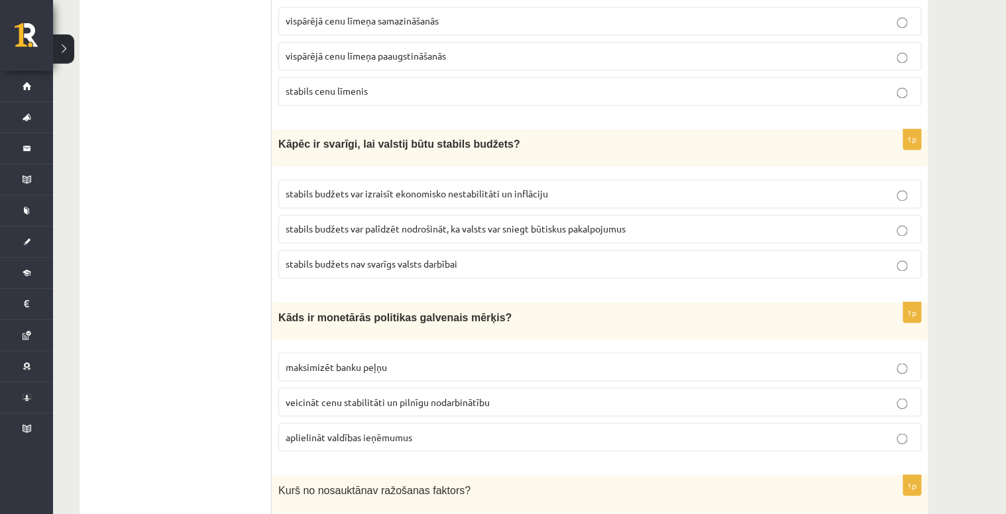
click at [331, 223] on span "stabils budžets var palīdzēt nodrošināt, ka valsts var sniegt būtiskus pakalpoj…" at bounding box center [456, 229] width 340 height 12
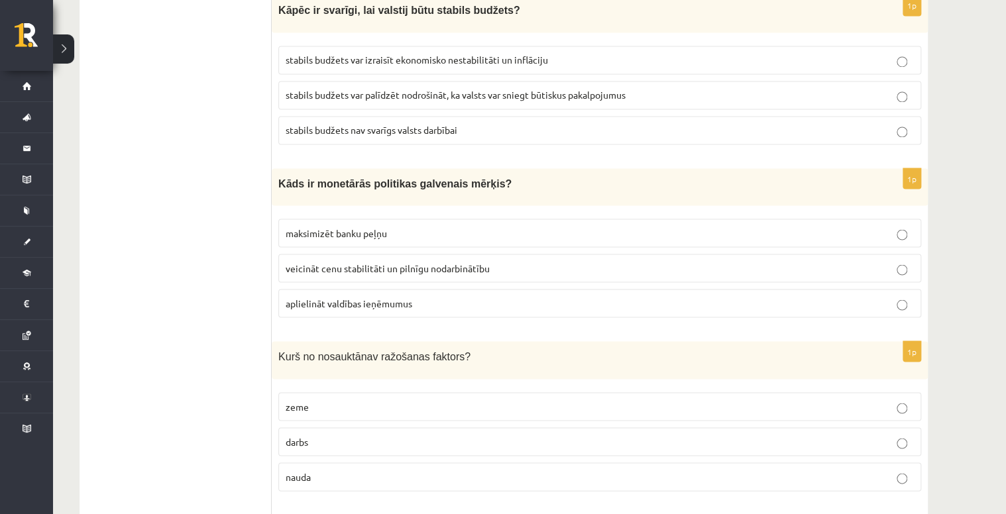
scroll to position [3629, 0]
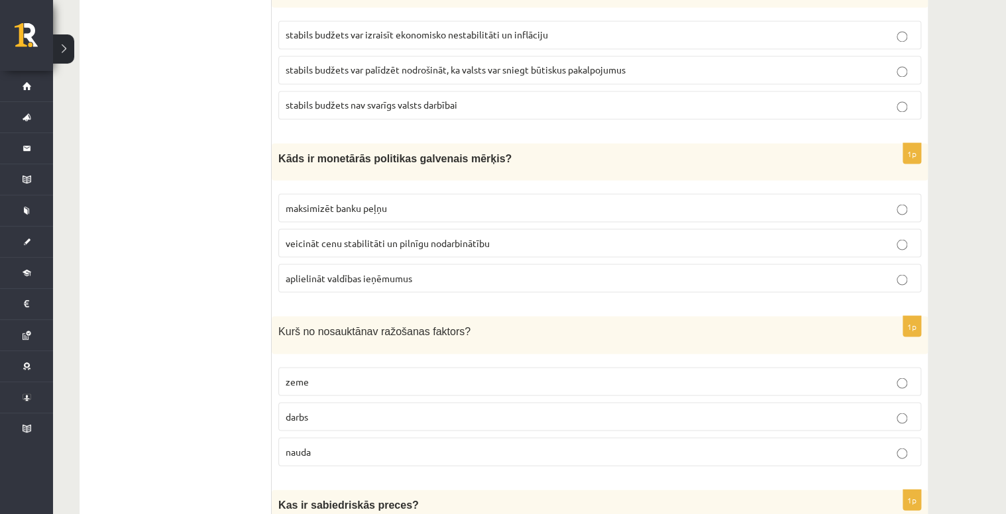
click at [362, 237] on span "veicināt cenu stabilitāti un pilnīgu nodarbinātību" at bounding box center [388, 243] width 204 height 12
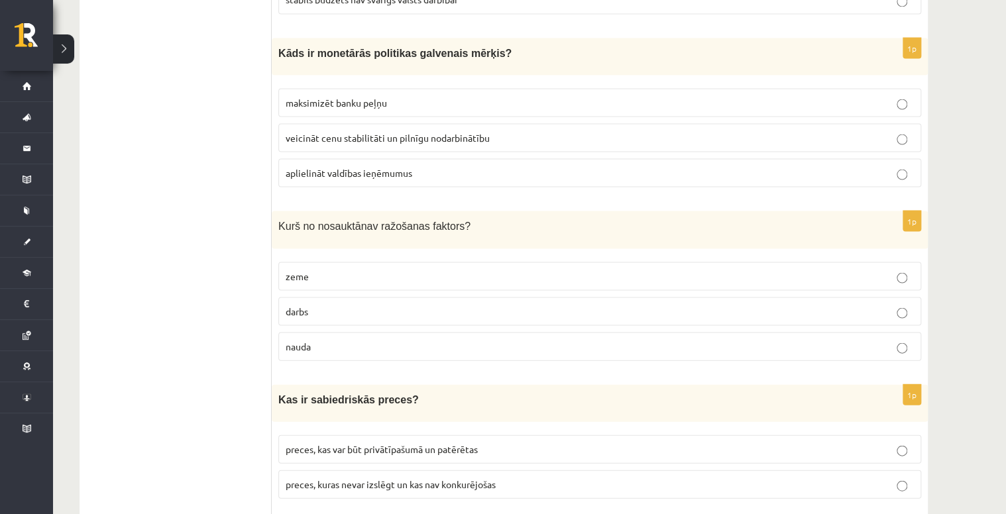
scroll to position [3735, 0]
click at [343, 268] on p "zeme" at bounding box center [600, 275] width 628 height 14
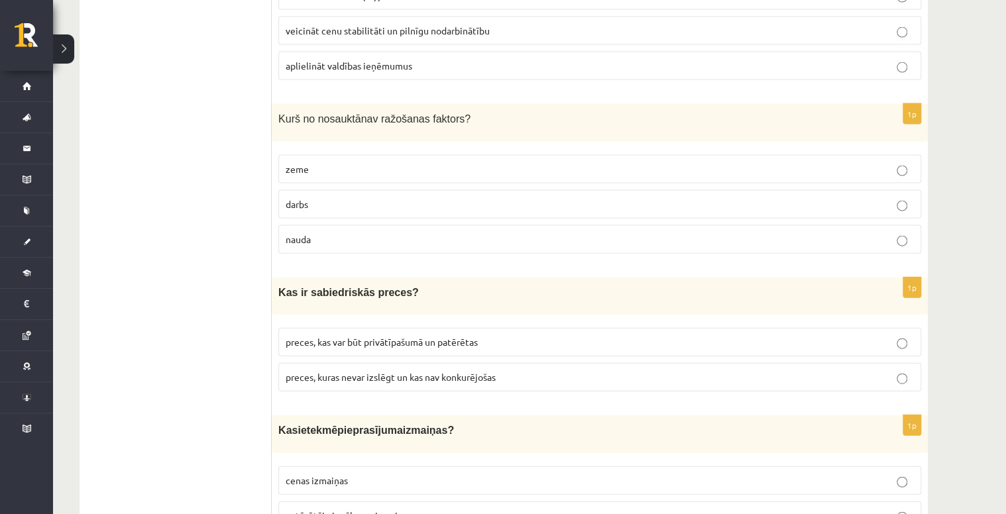
scroll to position [3894, 0]
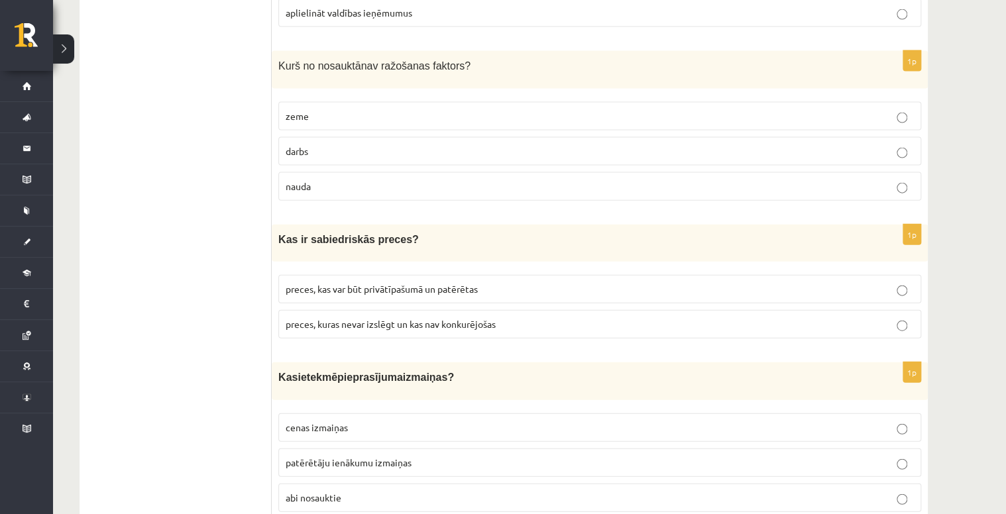
click at [355, 318] on span "preces, kuras nevar izslēgt un kas nav konkurējošas" at bounding box center [391, 324] width 210 height 12
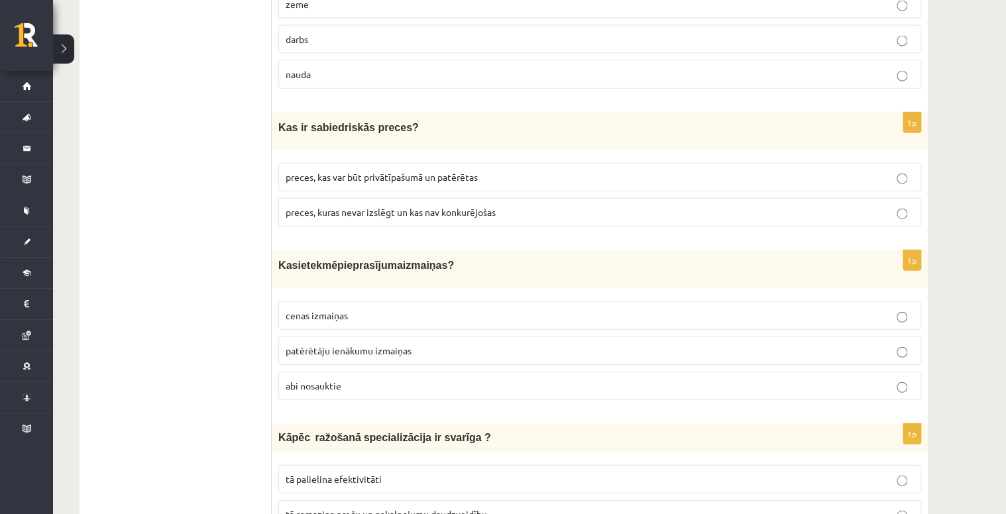
scroll to position [4053, 0]
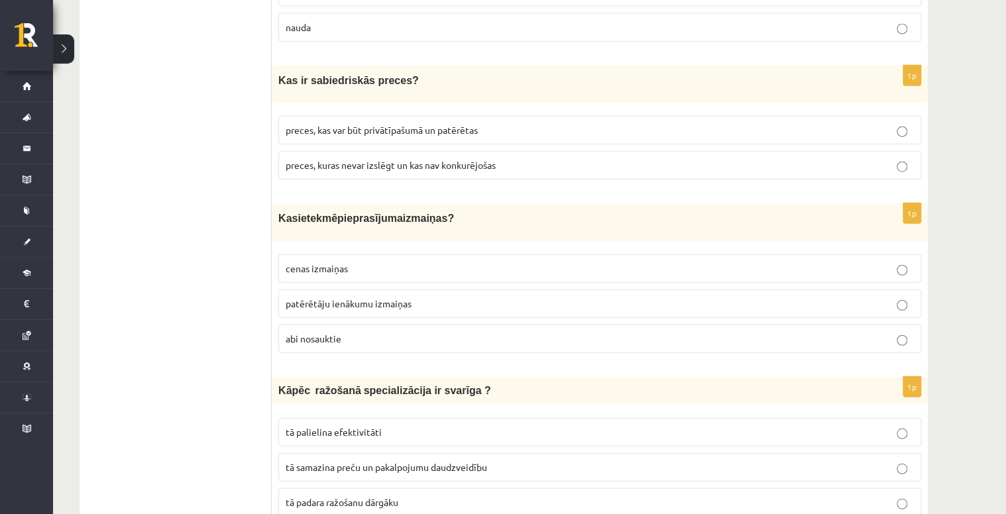
click at [388, 332] on p "abi nosauktie" at bounding box center [600, 339] width 628 height 14
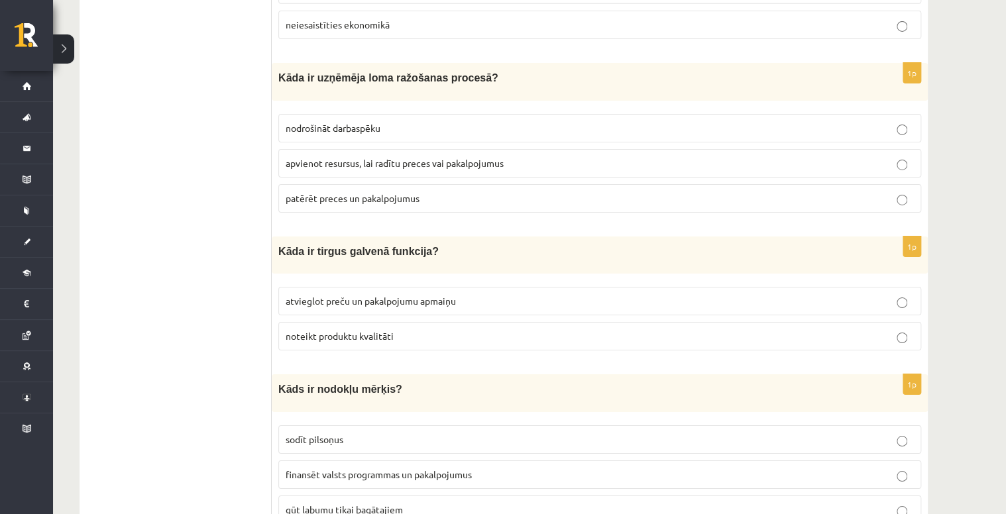
scroll to position [4705, 0]
click at [383, 467] on span "finansēt valsts programmas un pakalpojumus" at bounding box center [379, 473] width 186 height 12
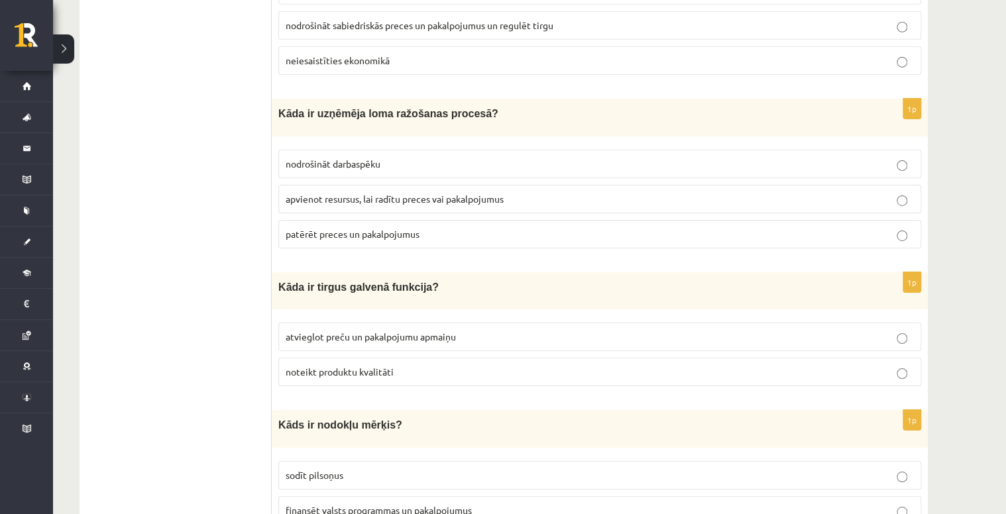
scroll to position [4652, 0]
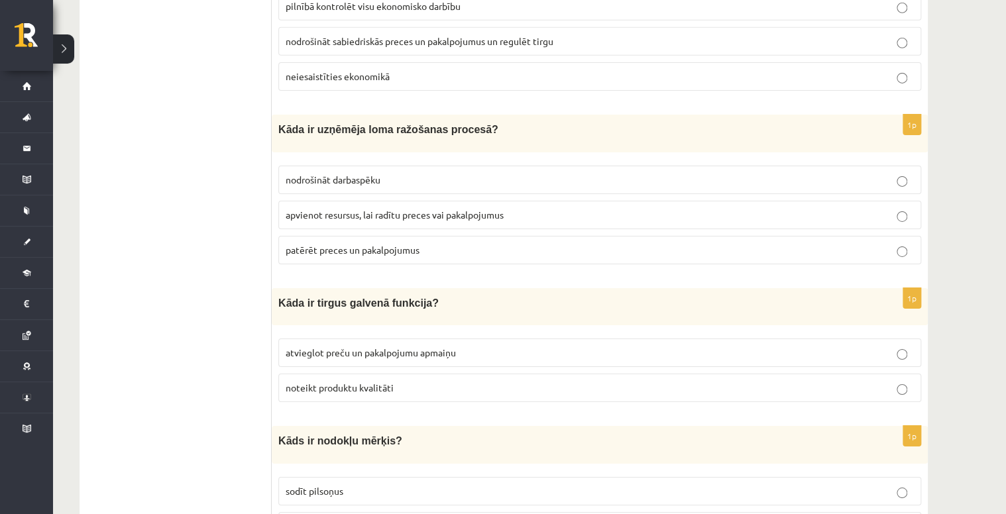
click at [296, 347] on span "atvieglot preču un pakalpojumu apmaiņu" at bounding box center [371, 353] width 170 height 12
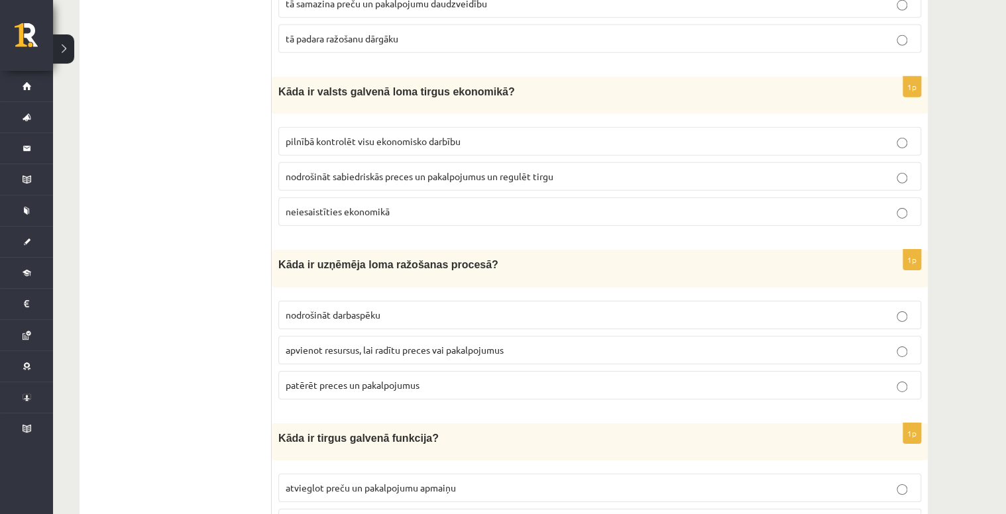
scroll to position [4493, 0]
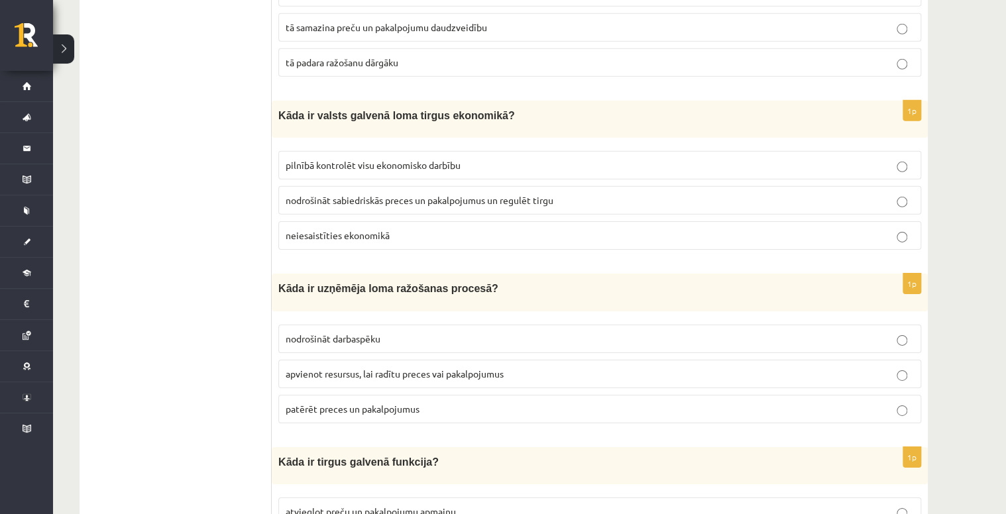
click at [370, 360] on label "apvienot resursus, lai radītu preces vai pakalpojumus" at bounding box center [599, 374] width 643 height 28
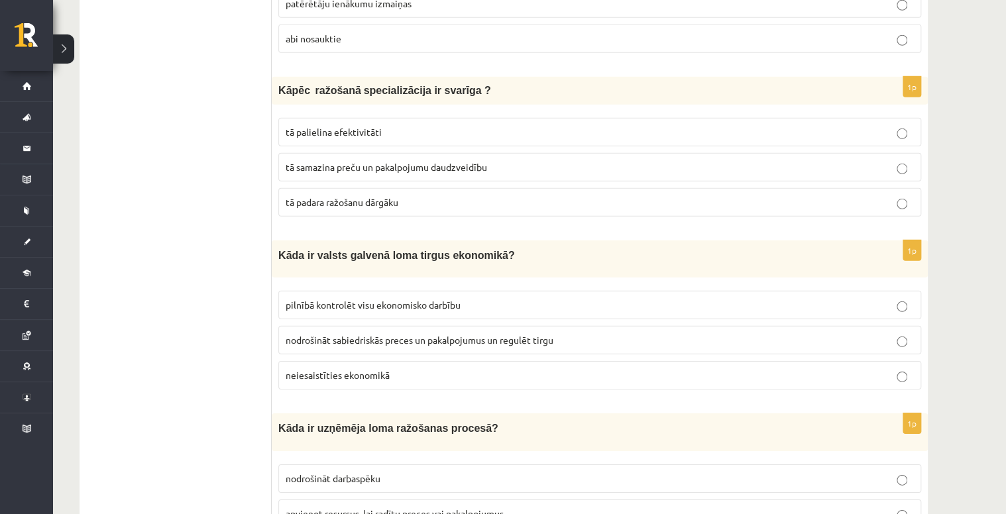
scroll to position [4334, 0]
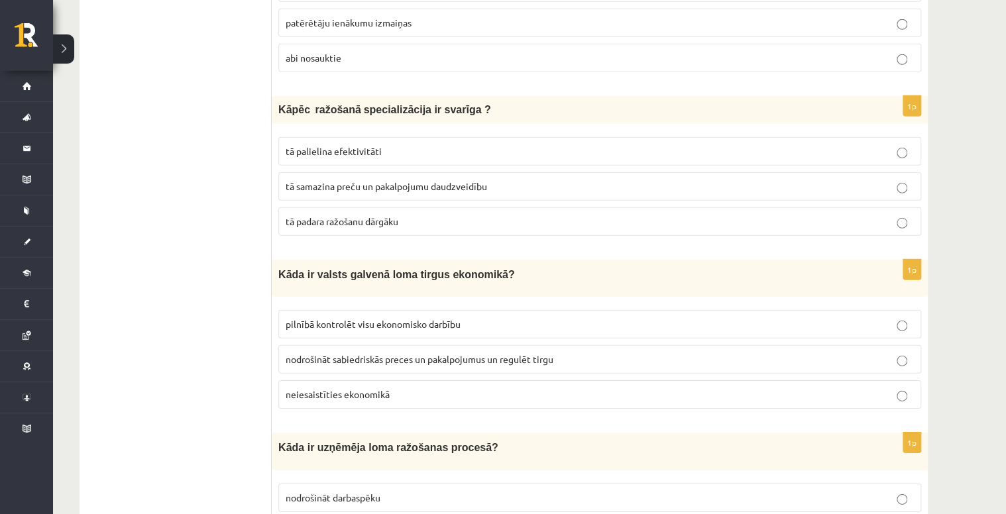
click at [332, 353] on span "nodrošināt sabiedriskās preces un pakalpojumus un regulēt tirgu" at bounding box center [420, 359] width 268 height 12
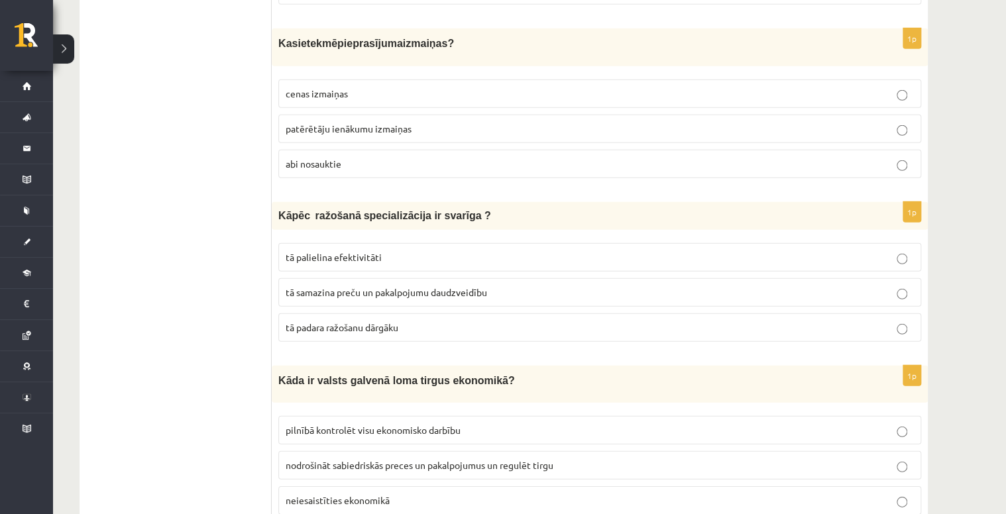
scroll to position [4175, 0]
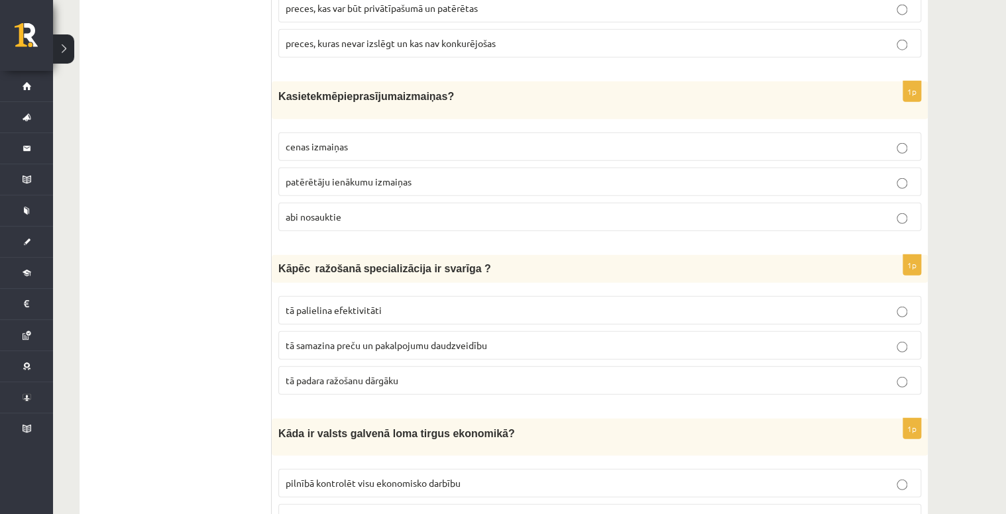
click at [316, 339] on span "tā samazina preču un pakalpojumu daudzveidību" at bounding box center [386, 345] width 201 height 12
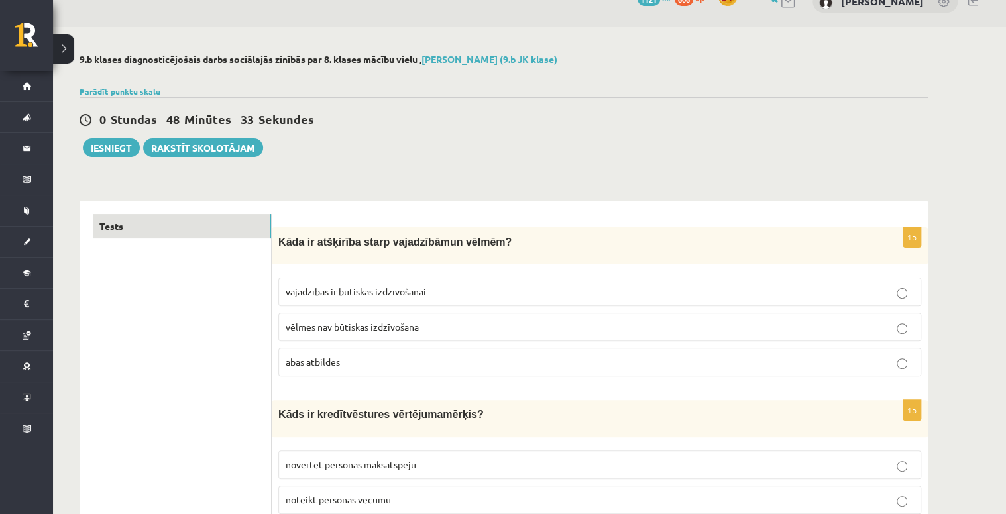
scroll to position [0, 0]
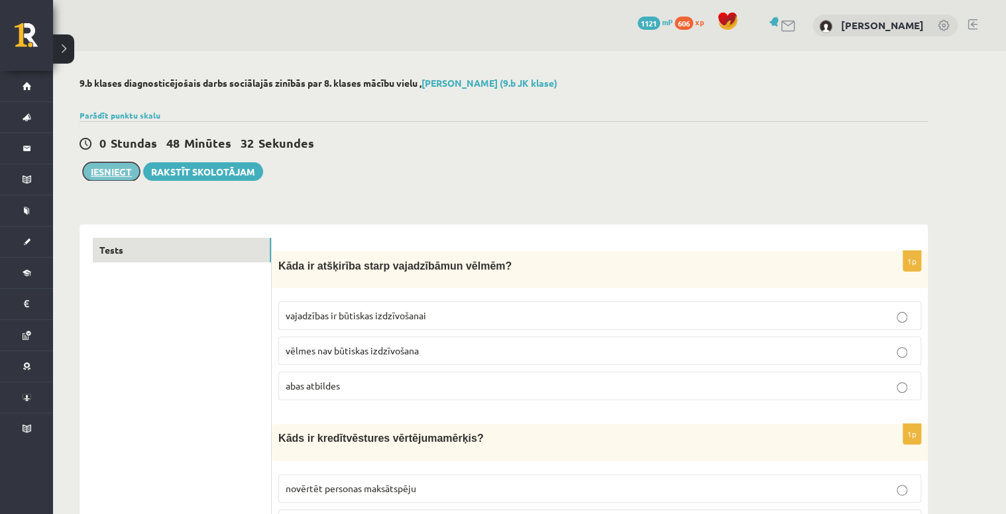
click at [118, 176] on button "Iesniegt" at bounding box center [111, 171] width 57 height 19
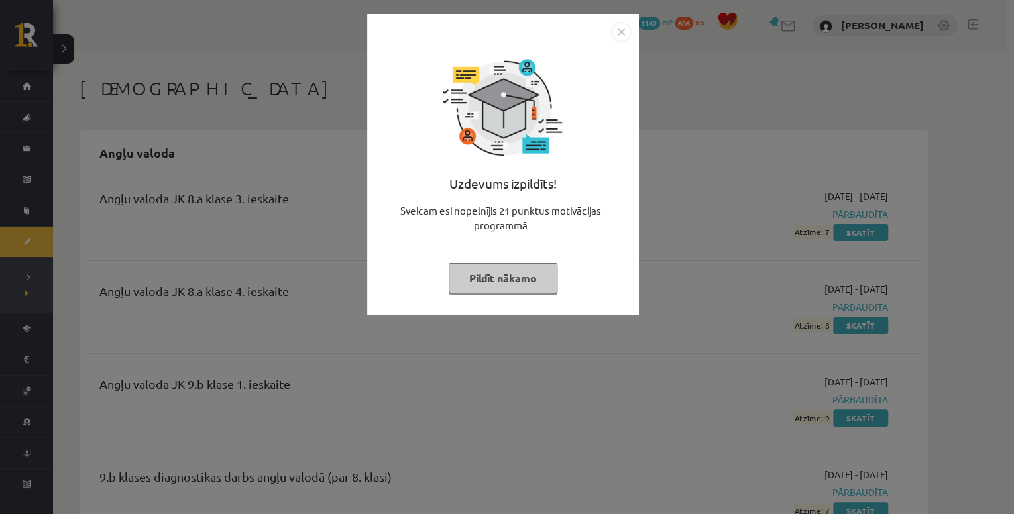
click at [621, 27] on img "Close" at bounding box center [621, 32] width 20 height 20
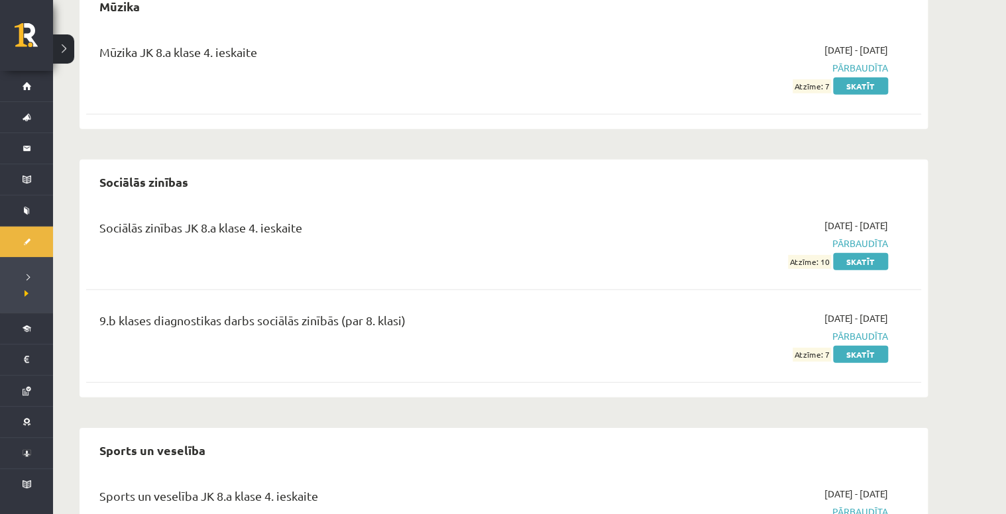
scroll to position [4346, 0]
